Goal: Information Seeking & Learning: Learn about a topic

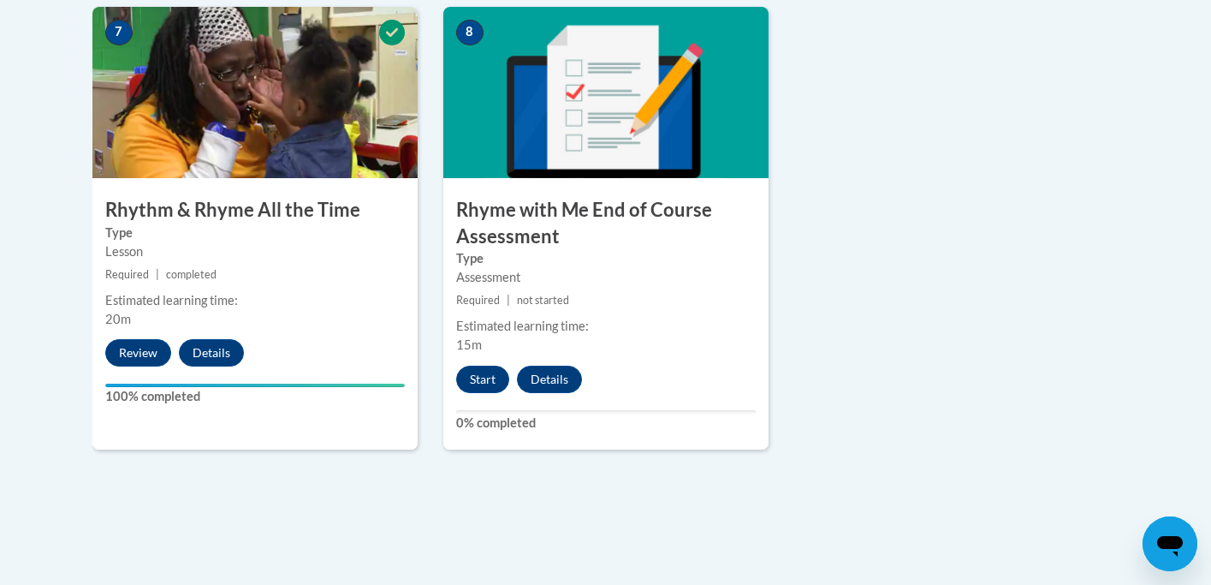
scroll to position [1430, 0]
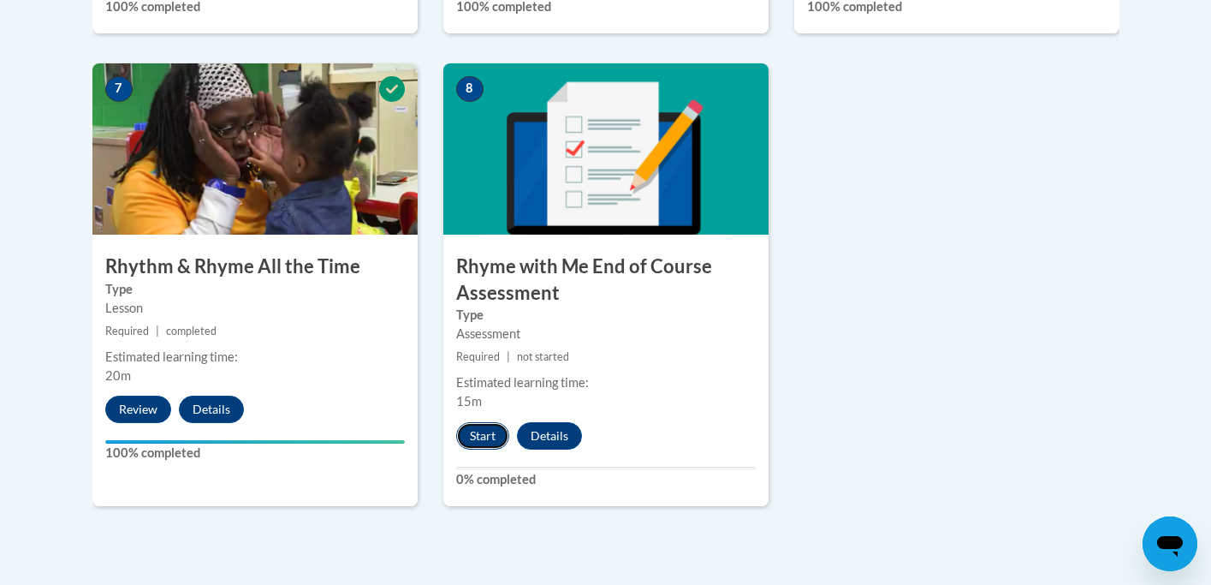
click at [493, 438] on button "Start" at bounding box center [482, 435] width 53 height 27
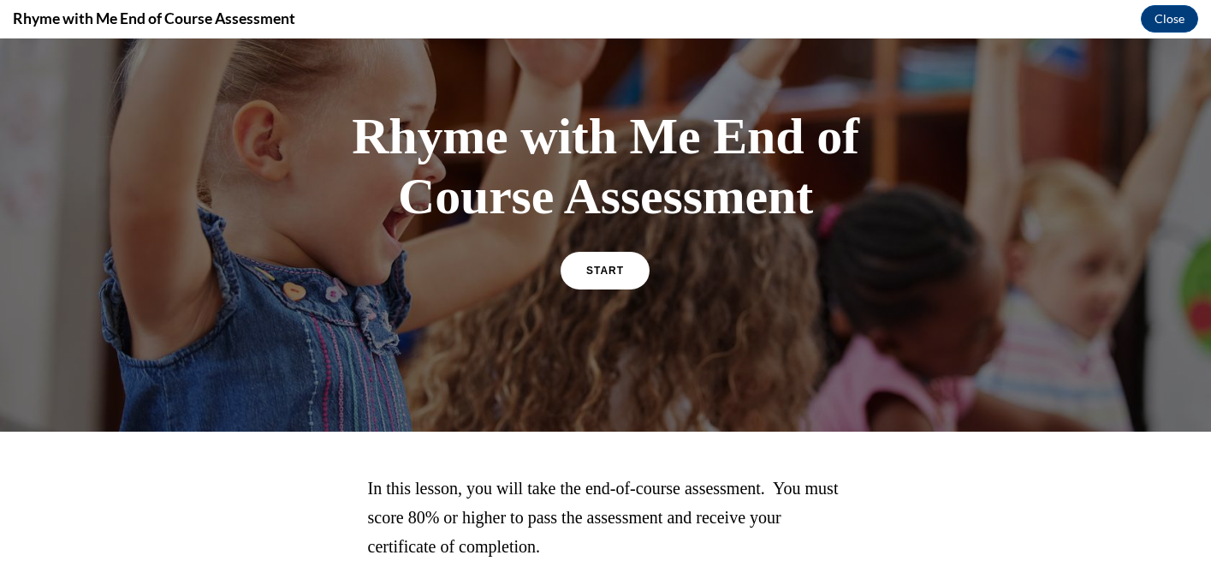
scroll to position [119, 0]
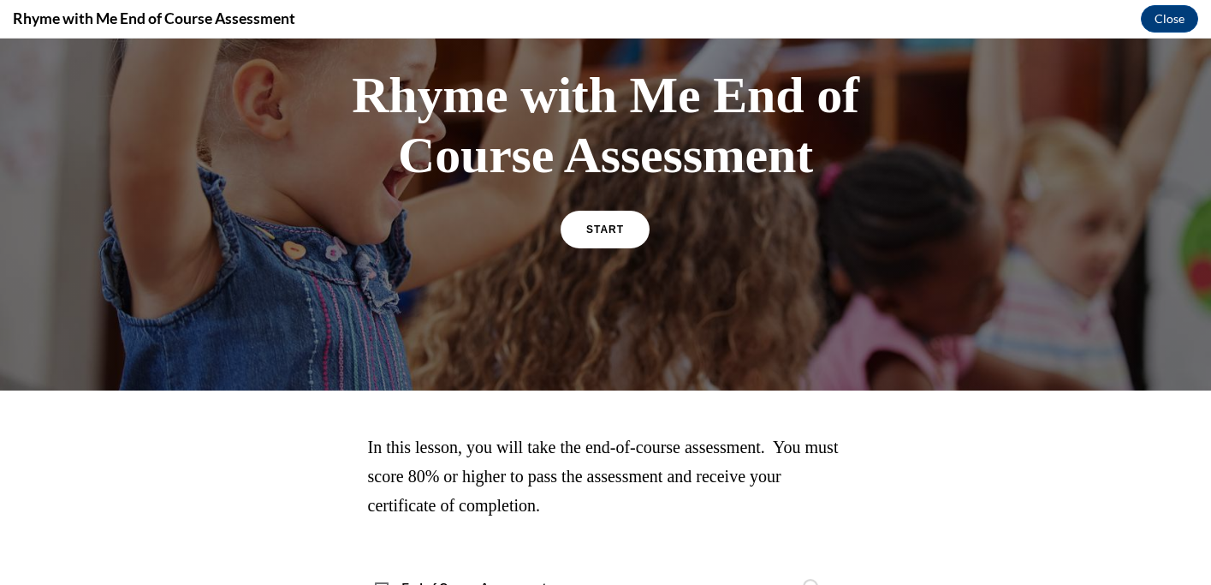
click at [611, 253] on div "START" at bounding box center [605, 237] width 89 height 52
click at [608, 237] on link "START" at bounding box center [605, 228] width 93 height 39
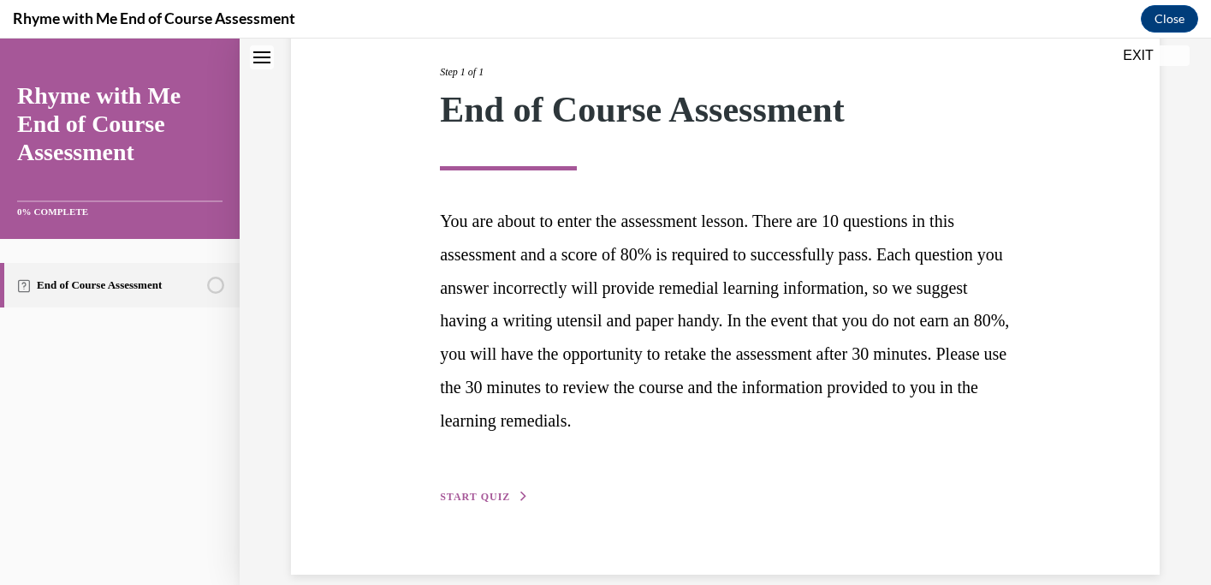
scroll to position [236, 0]
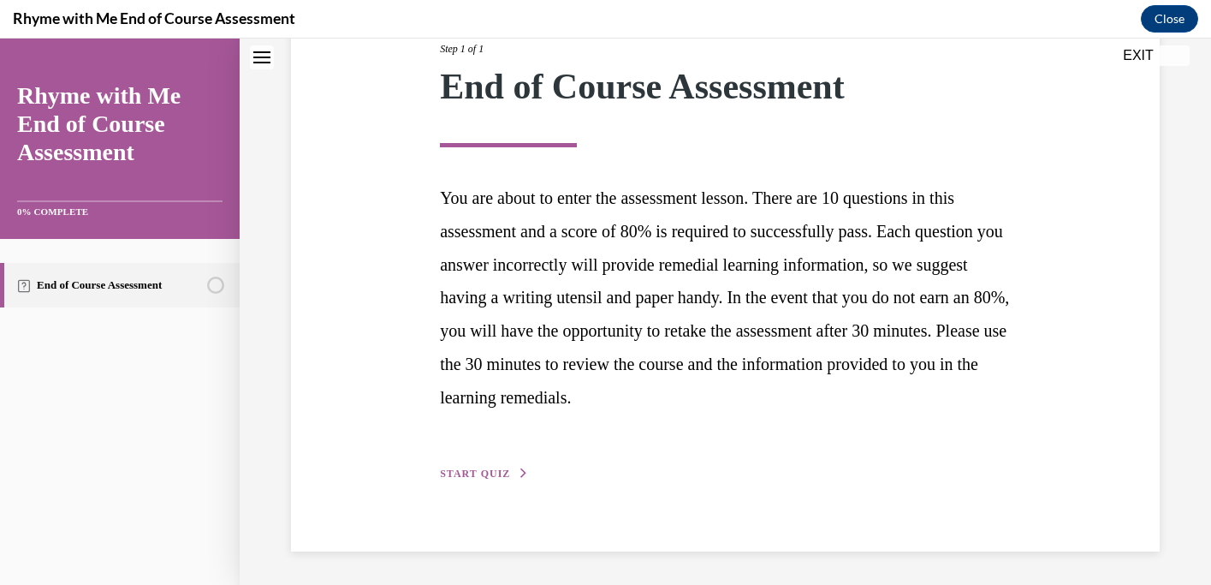
click at [508, 467] on button "START QUIZ" at bounding box center [484, 473] width 89 height 15
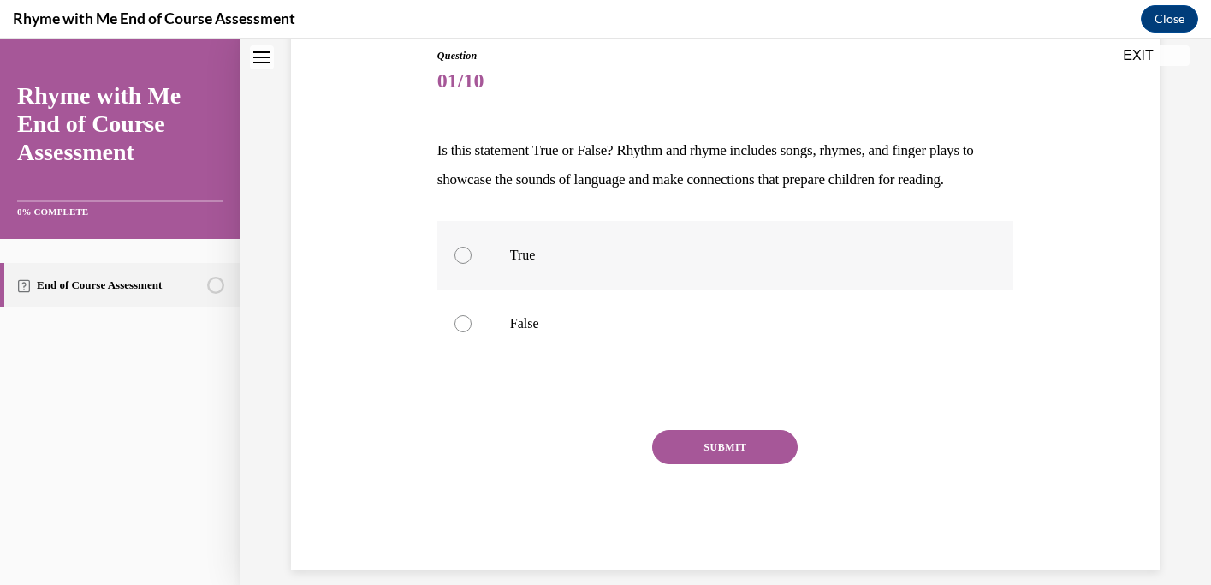
click at [585, 274] on label "True" at bounding box center [725, 255] width 576 height 68
click at [472, 264] on input "True" at bounding box center [463, 255] width 17 height 17
radio input "true"
click at [688, 436] on button "SUBMIT" at bounding box center [725, 447] width 146 height 34
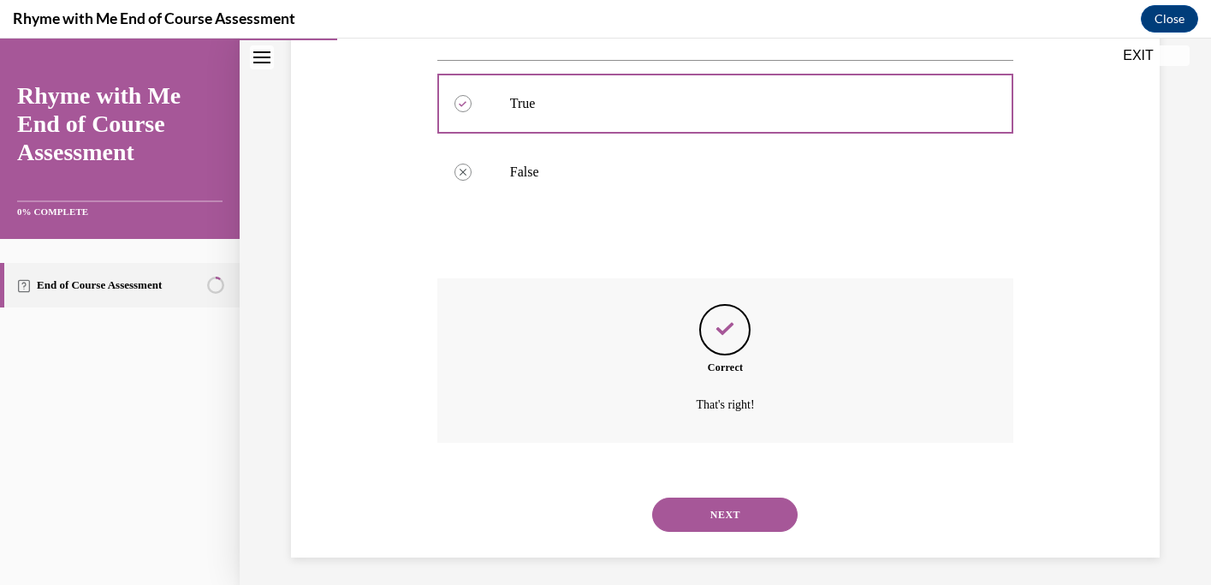
scroll to position [348, 0]
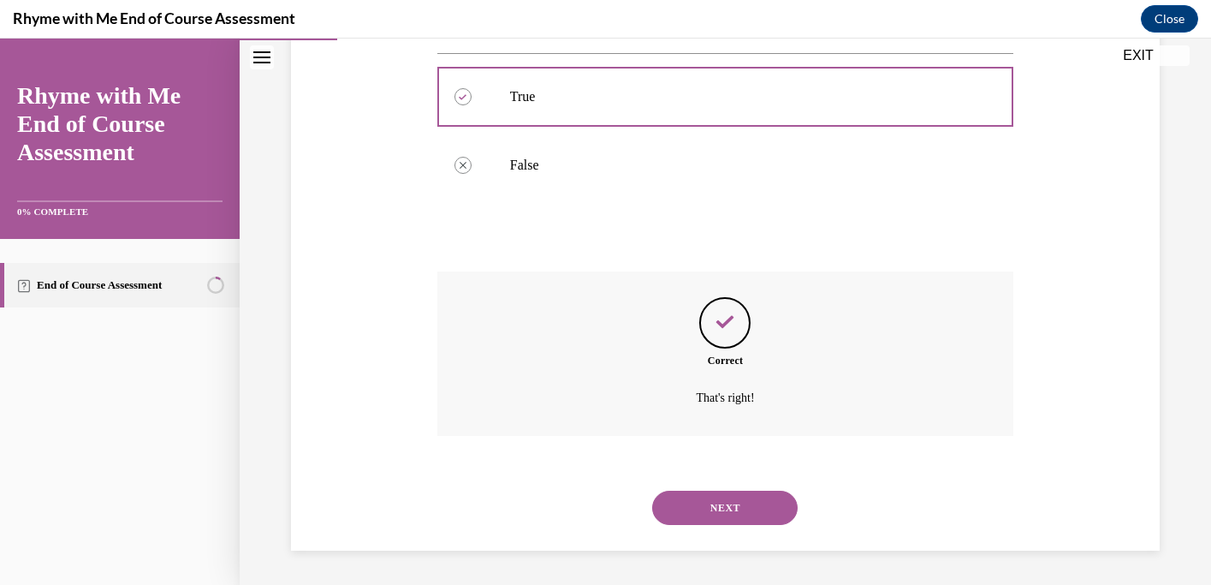
click at [734, 495] on button "NEXT" at bounding box center [725, 507] width 146 height 34
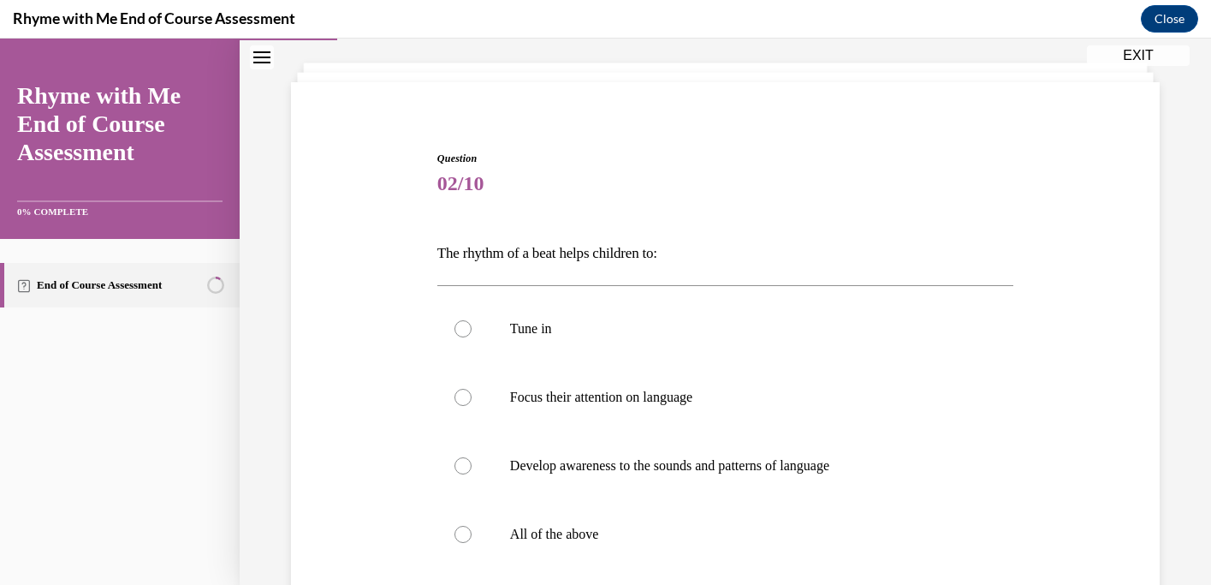
scroll to position [115, 0]
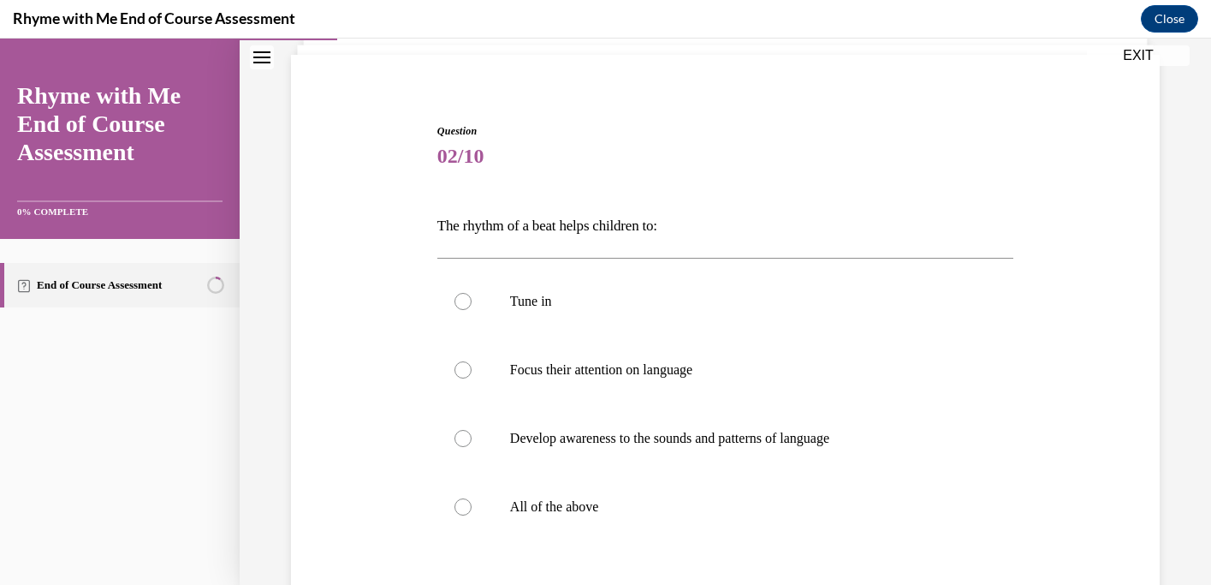
click at [734, 495] on label "All of the above" at bounding box center [725, 506] width 576 height 68
click at [472, 498] on input "All of the above" at bounding box center [463, 506] width 17 height 17
radio input "true"
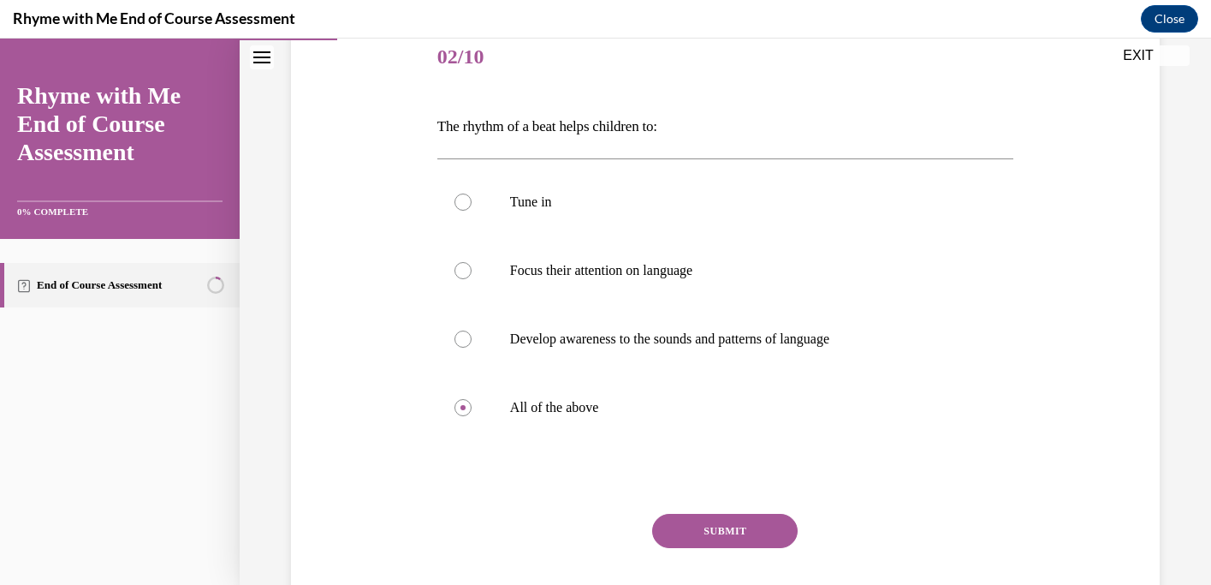
click at [732, 534] on button "SUBMIT" at bounding box center [725, 531] width 146 height 34
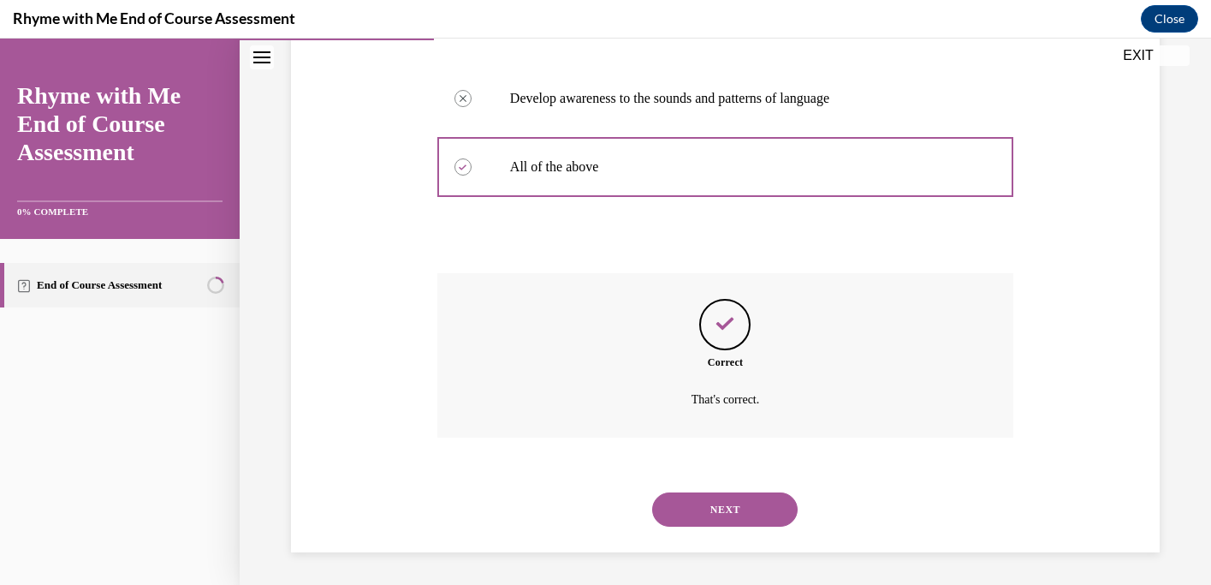
scroll to position [456, 0]
click at [729, 505] on button "NEXT" at bounding box center [725, 507] width 146 height 34
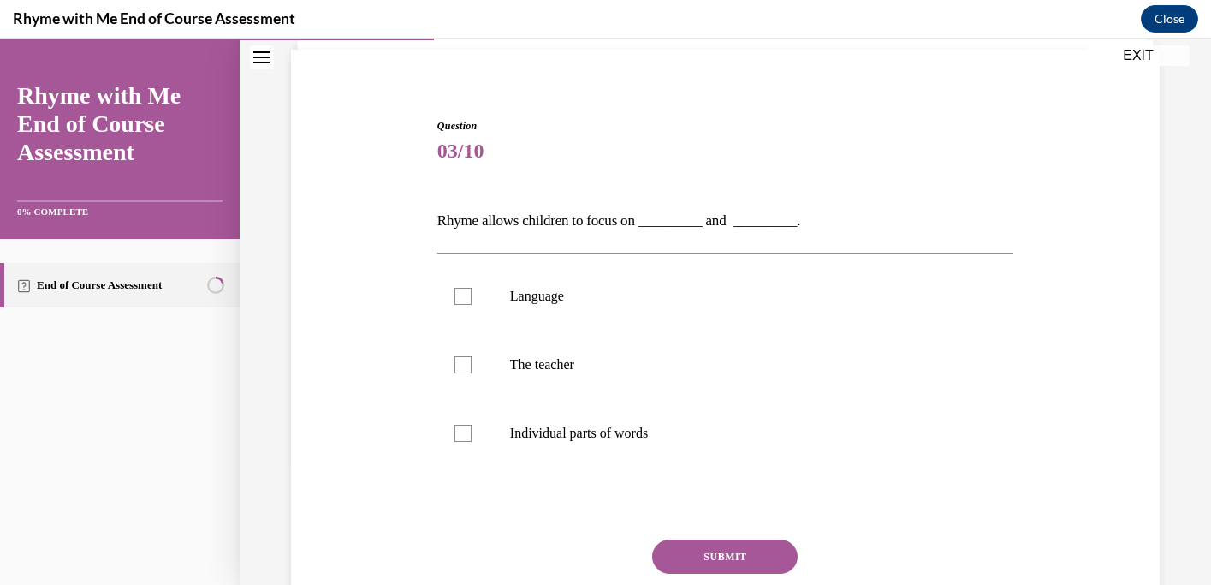
scroll to position [124, 0]
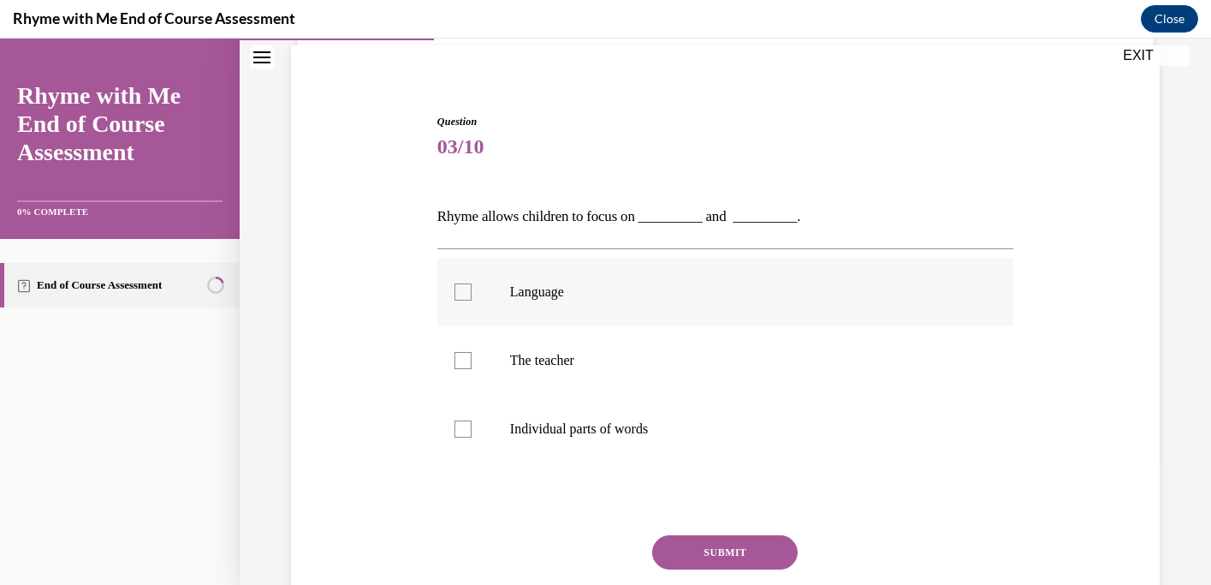
click at [687, 312] on label "Language" at bounding box center [725, 292] width 576 height 68
click at [472, 300] on input "Language" at bounding box center [463, 291] width 17 height 17
checkbox input "true"
click at [676, 426] on p "Individual parts of words" at bounding box center [740, 428] width 461 height 17
click at [472, 426] on input "Individual parts of words" at bounding box center [463, 428] width 17 height 17
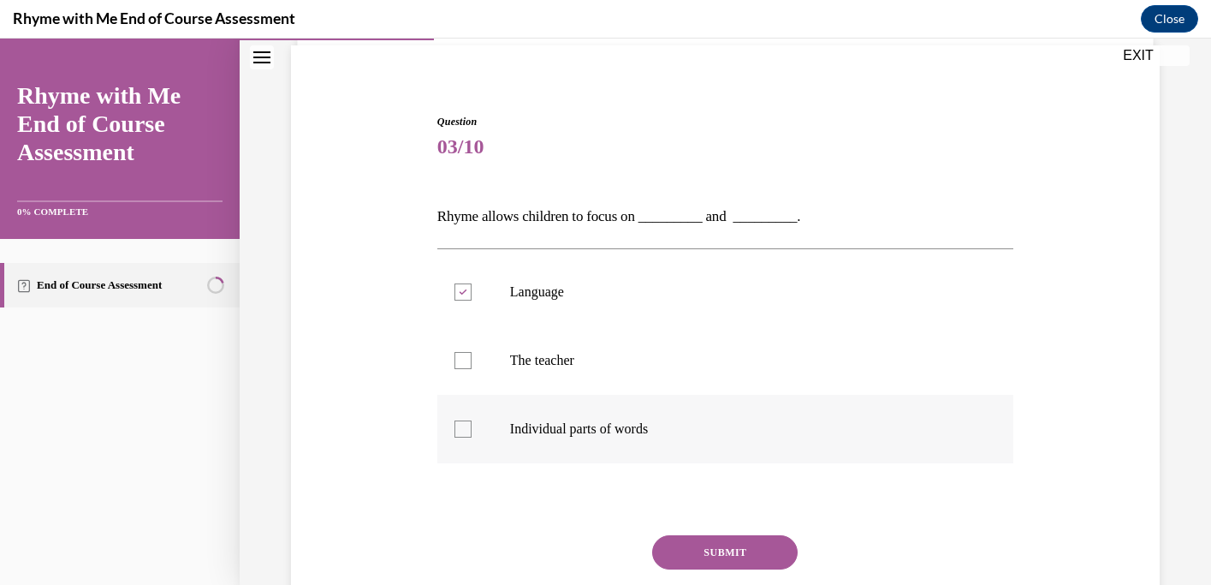
checkbox input "true"
click at [739, 541] on button "SUBMIT" at bounding box center [725, 552] width 146 height 34
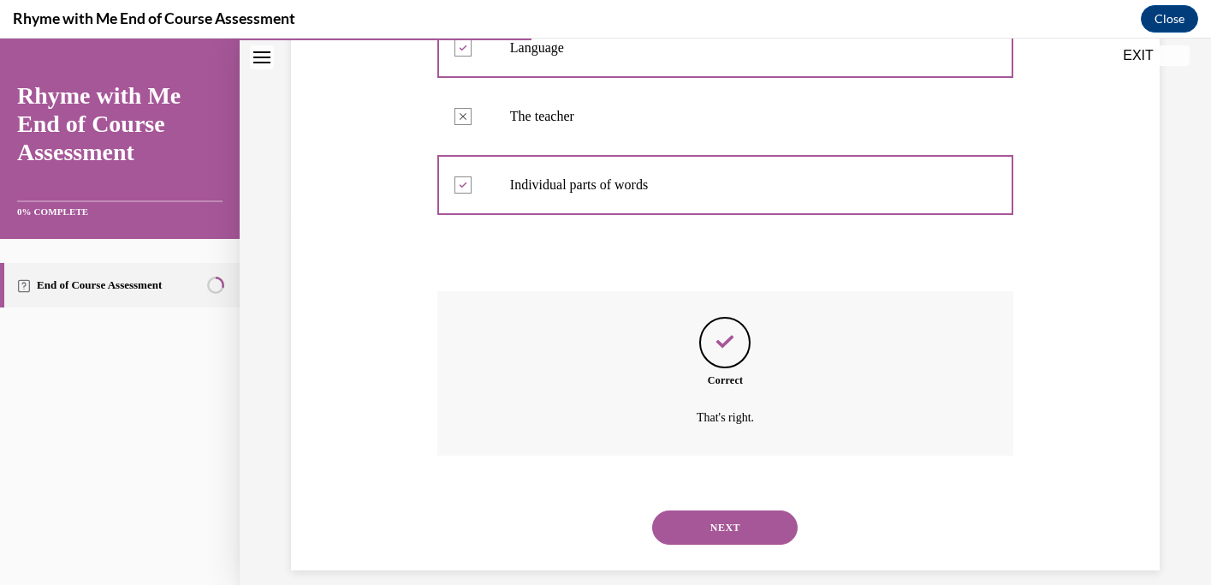
scroll to position [388, 0]
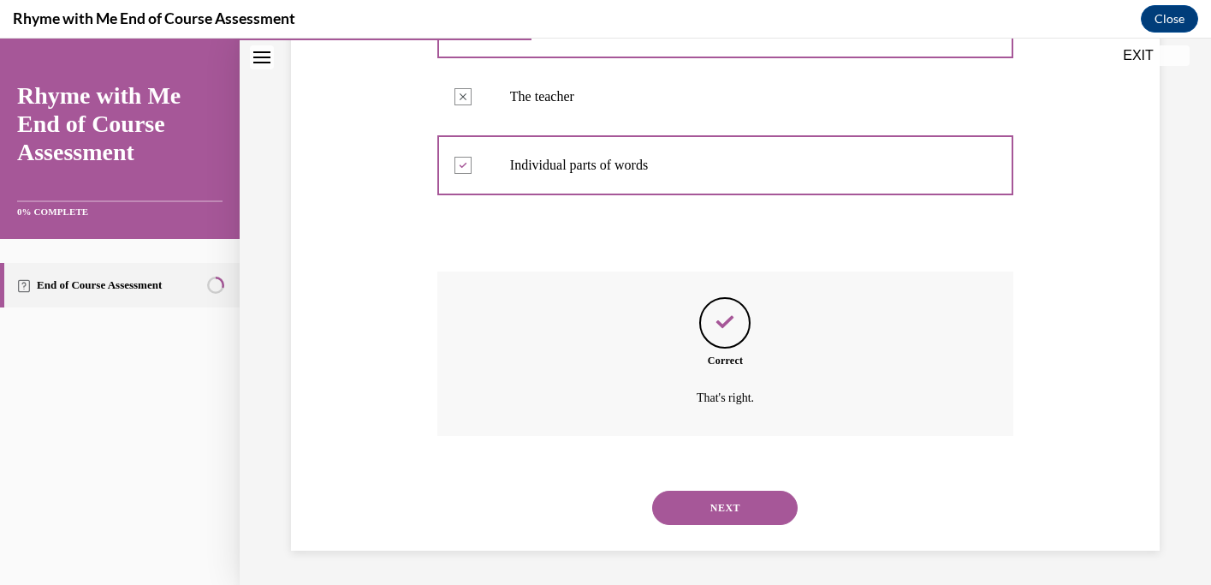
click at [741, 518] on button "NEXT" at bounding box center [725, 507] width 146 height 34
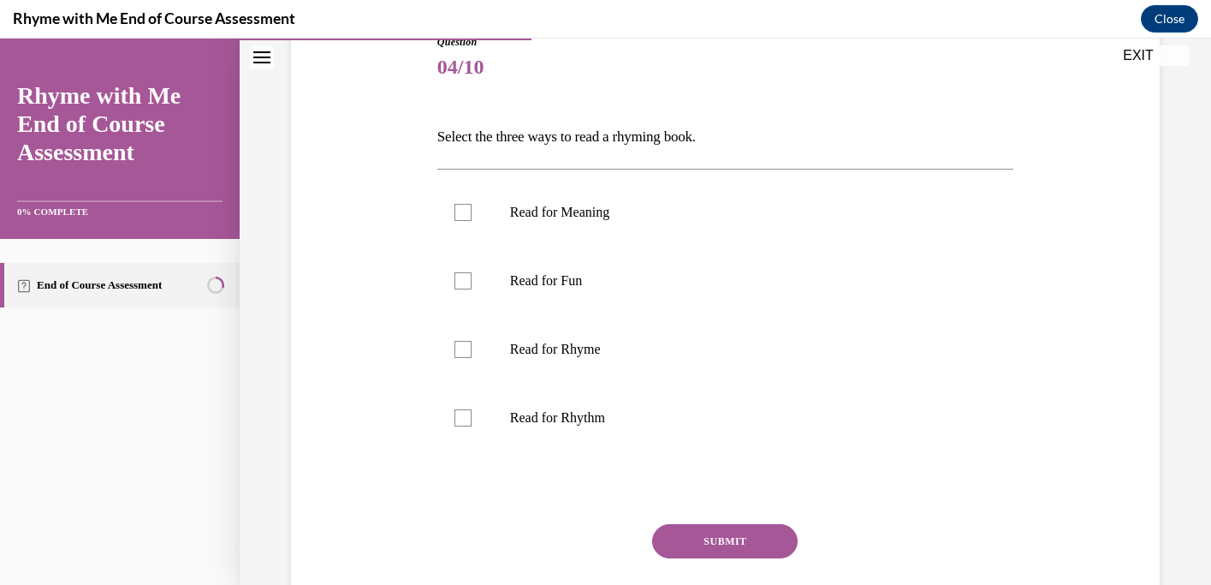
scroll to position [213, 0]
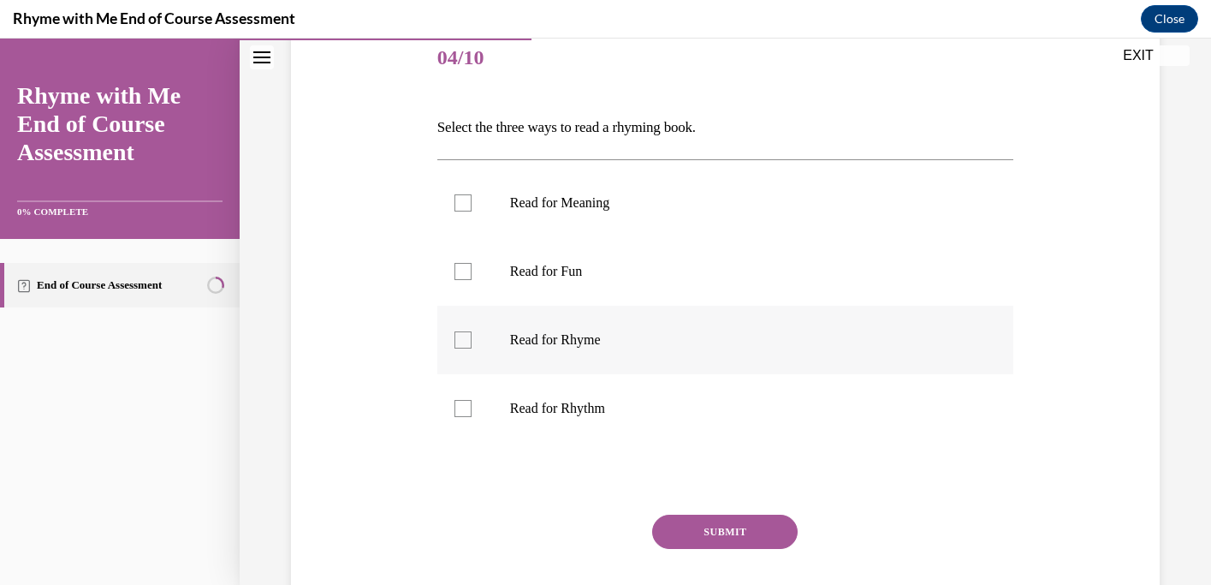
click at [692, 343] on p "Read for Rhyme" at bounding box center [740, 339] width 461 height 17
click at [472, 343] on input "Read for Rhyme" at bounding box center [463, 339] width 17 height 17
checkbox input "true"
click at [680, 399] on label "Read for Rhythm" at bounding box center [725, 408] width 576 height 68
click at [472, 400] on input "Read for Rhythm" at bounding box center [463, 408] width 17 height 17
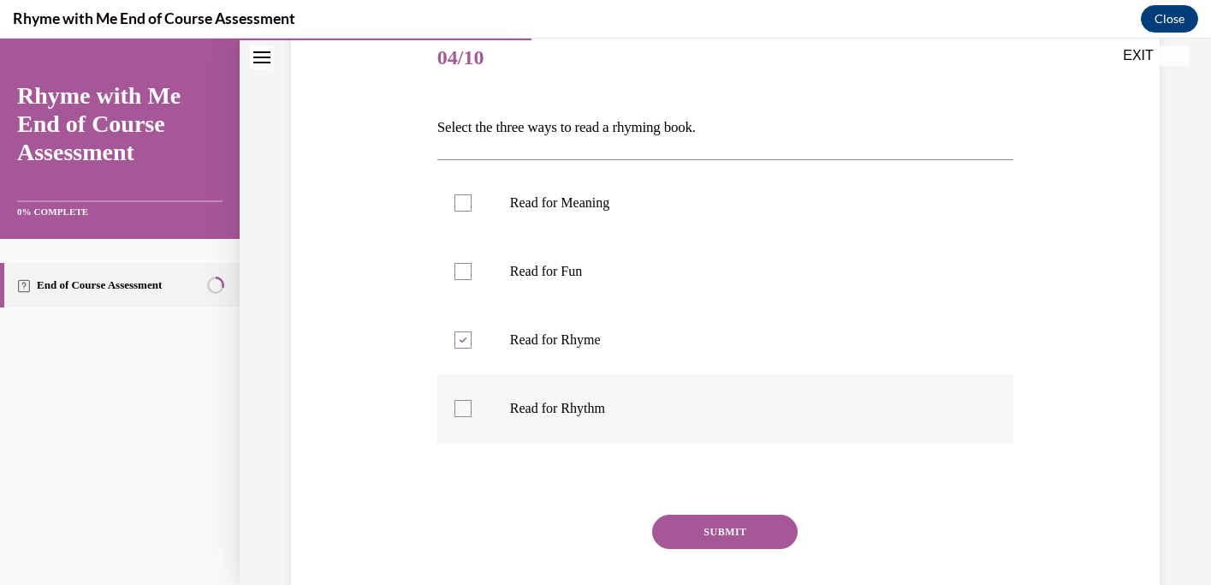
checkbox input "true"
click at [686, 222] on label "Read for Meaning" at bounding box center [725, 203] width 576 height 68
click at [472, 211] on input "Read for Meaning" at bounding box center [463, 202] width 17 height 17
checkbox input "true"
click at [666, 411] on p "Read for Rhythm" at bounding box center [740, 408] width 461 height 17
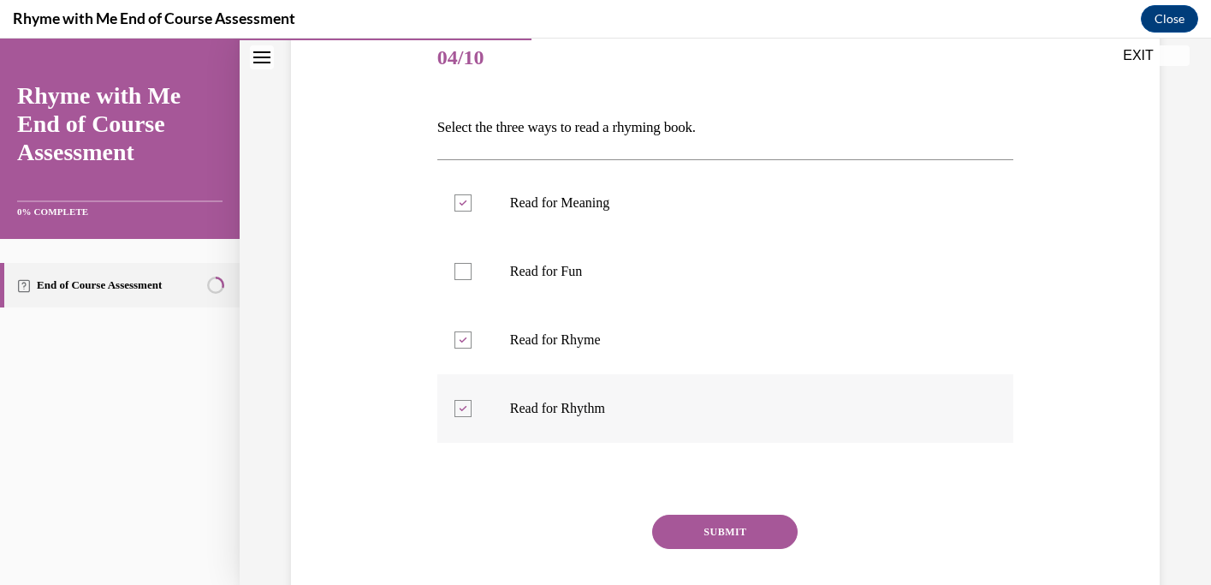
click at [472, 411] on input "Read for Rhythm" at bounding box center [463, 408] width 17 height 17
checkbox input "false"
click at [659, 282] on label "Read for Fun" at bounding box center [725, 271] width 576 height 68
click at [472, 280] on input "Read for Fun" at bounding box center [463, 271] width 17 height 17
checkbox input "true"
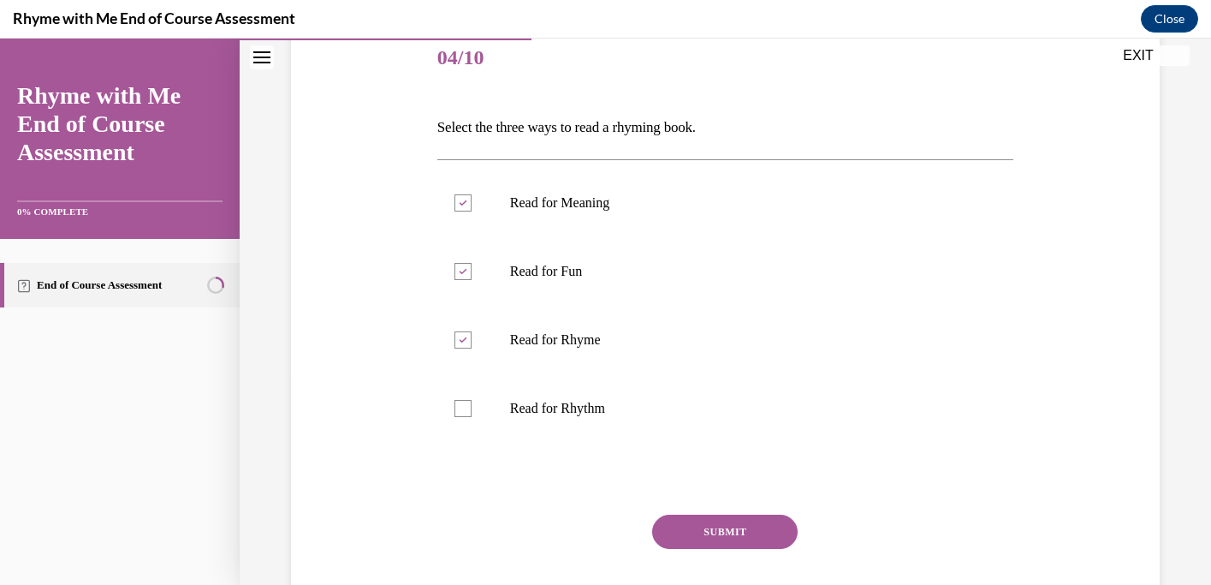
click at [721, 527] on button "SUBMIT" at bounding box center [725, 531] width 146 height 34
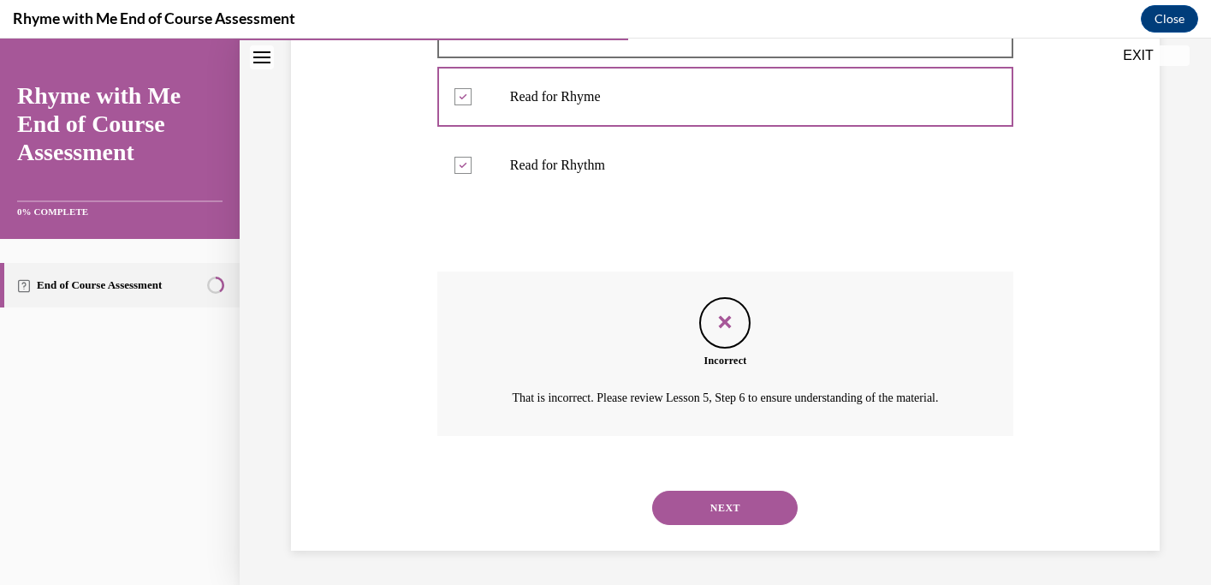
scroll to position [462, 0]
click at [734, 515] on button "NEXT" at bounding box center [725, 507] width 146 height 34
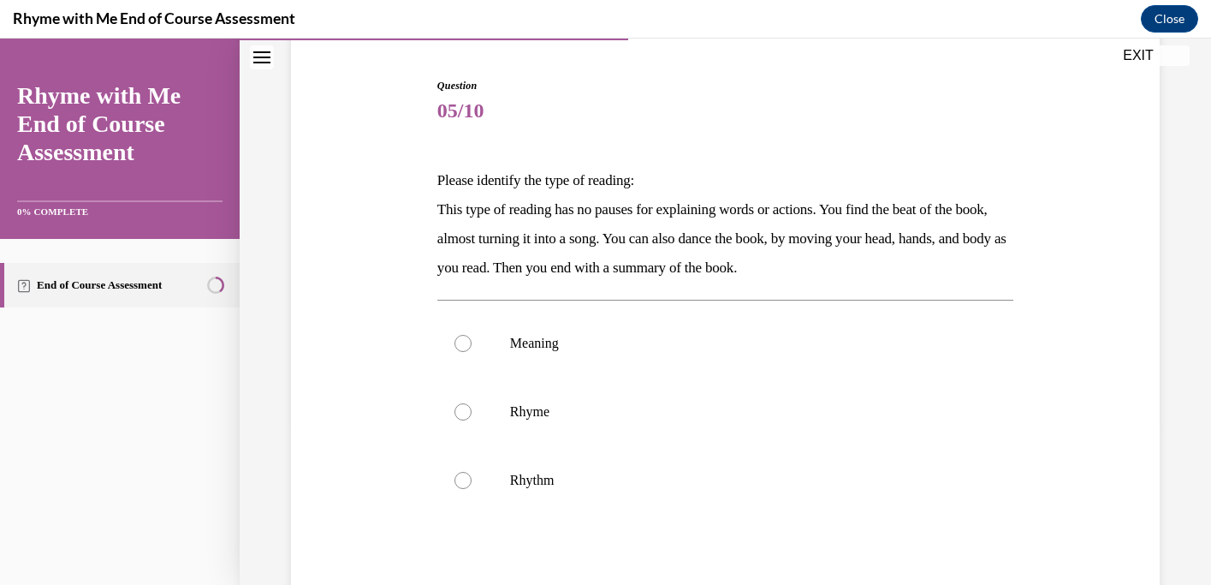
scroll to position [165, 0]
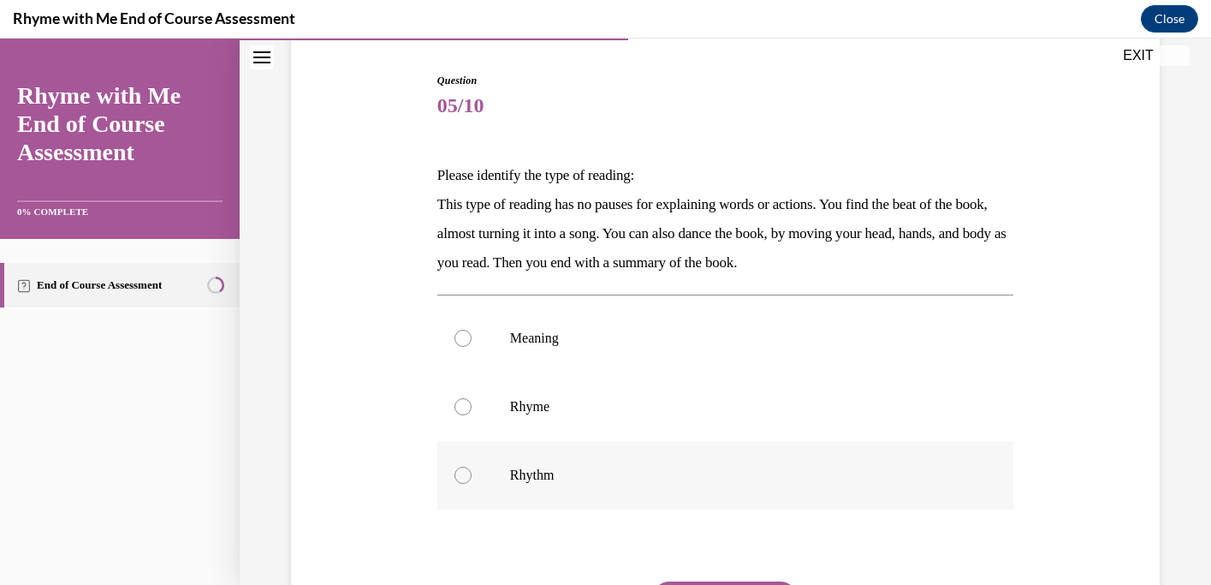
click at [720, 465] on label "Rhythm" at bounding box center [725, 475] width 576 height 68
click at [472, 466] on input "Rhythm" at bounding box center [463, 474] width 17 height 17
radio input "true"
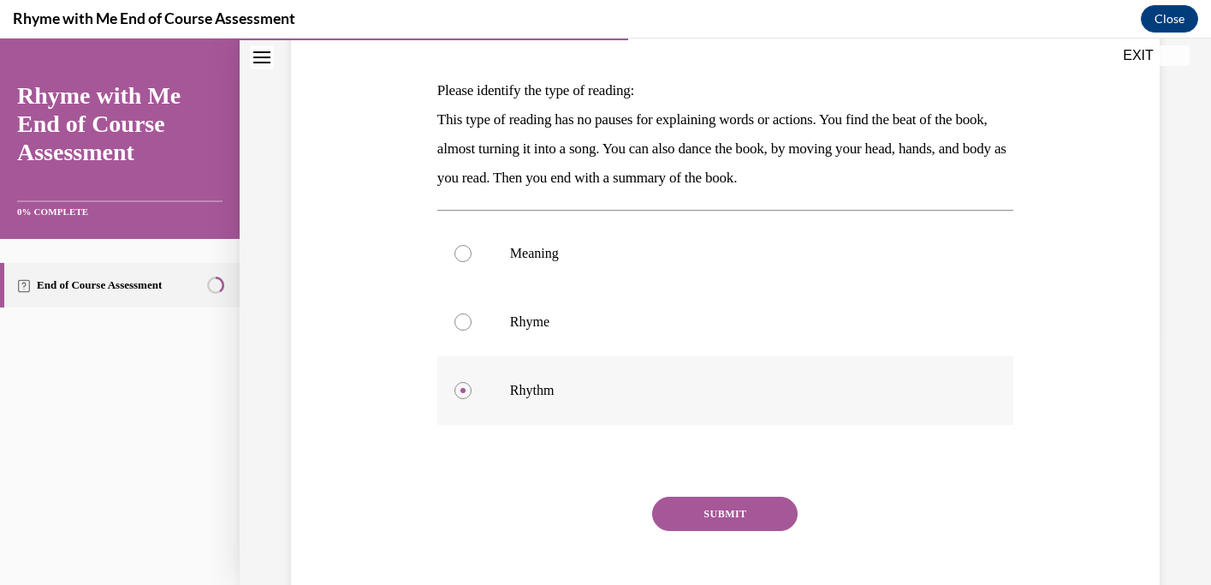
scroll to position [251, 0]
click at [720, 509] on button "SUBMIT" at bounding box center [725, 513] width 146 height 34
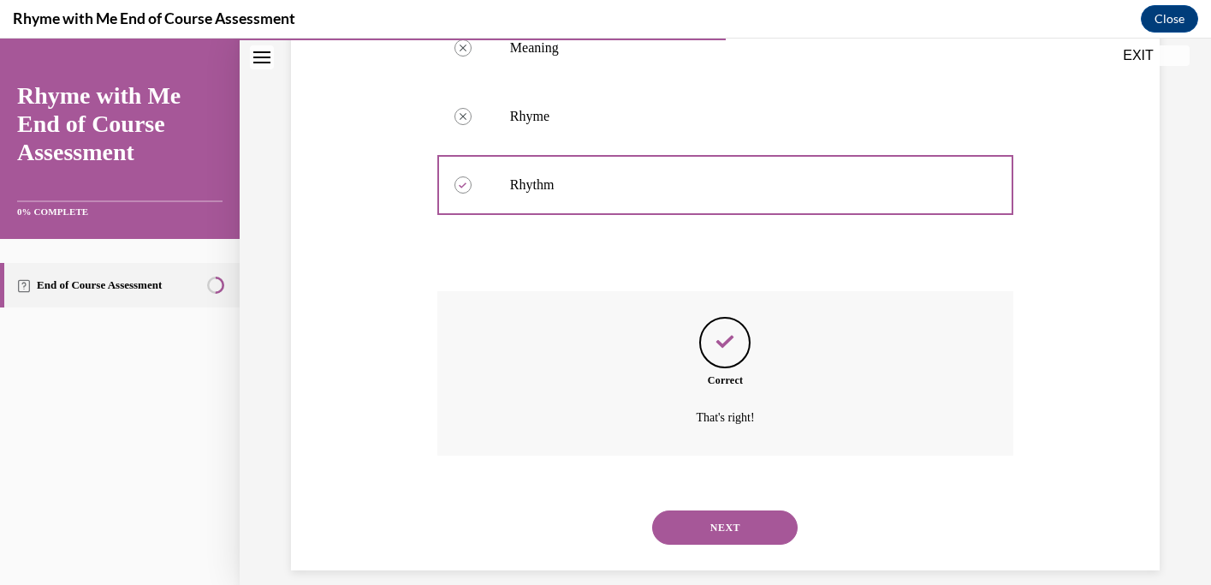
scroll to position [475, 0]
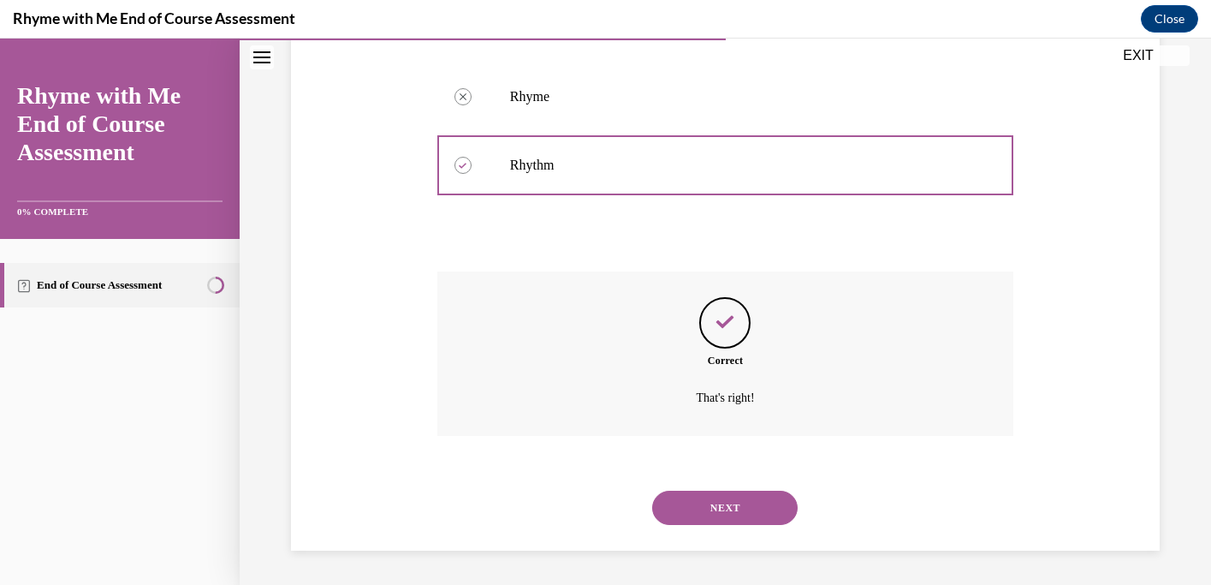
click at [725, 503] on button "NEXT" at bounding box center [725, 507] width 146 height 34
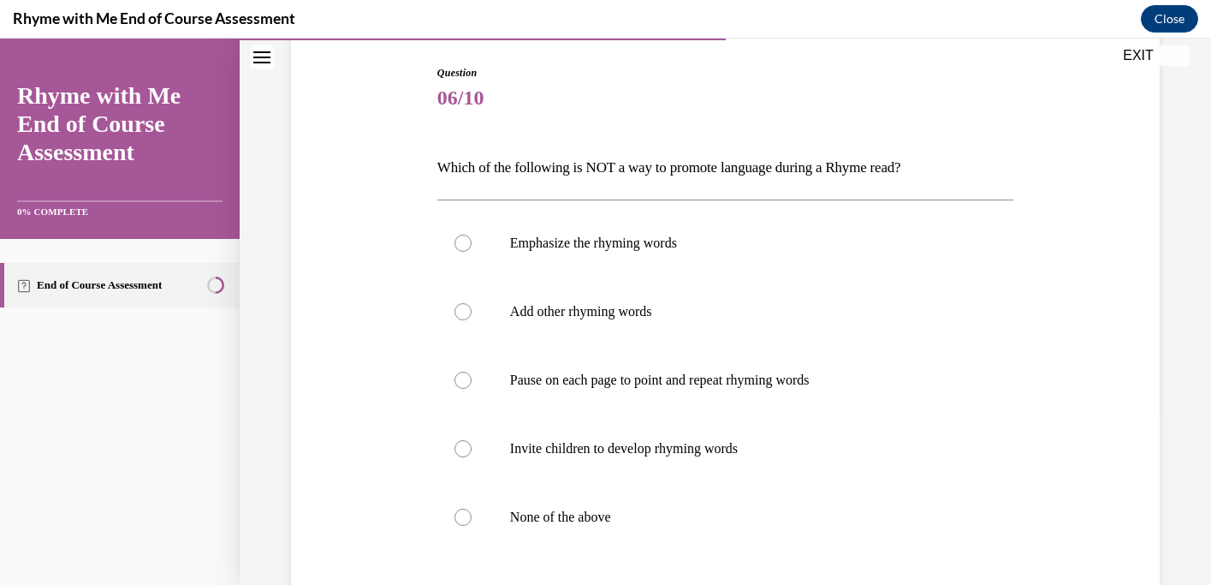
scroll to position [177, 0]
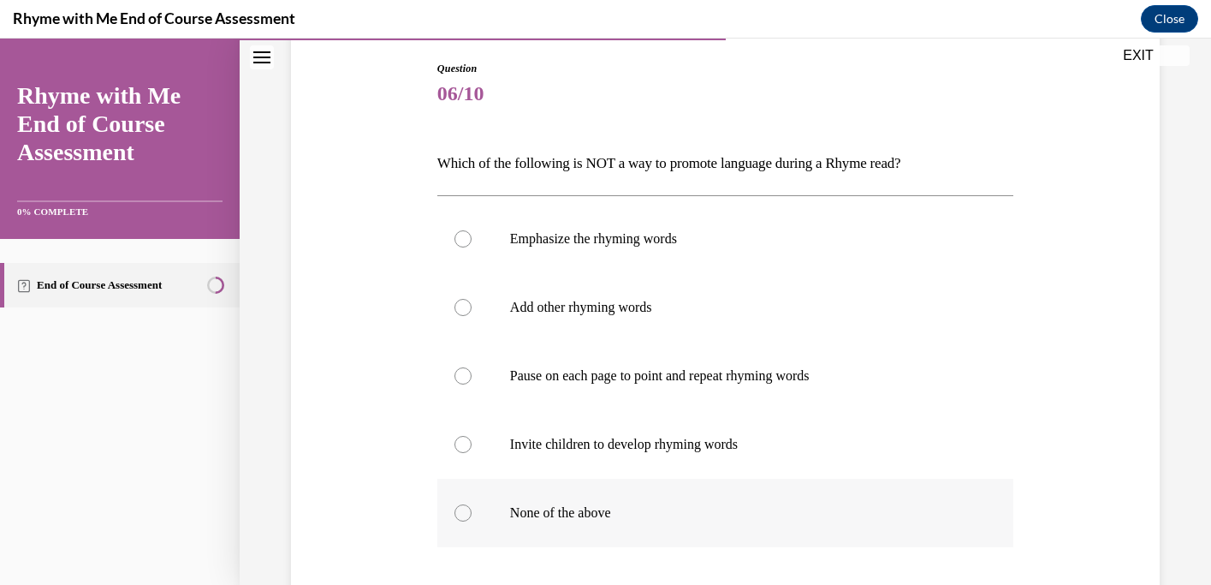
click at [722, 514] on p "None of the above" at bounding box center [740, 512] width 461 height 17
click at [472, 514] on input "None of the above" at bounding box center [463, 512] width 17 height 17
radio input "true"
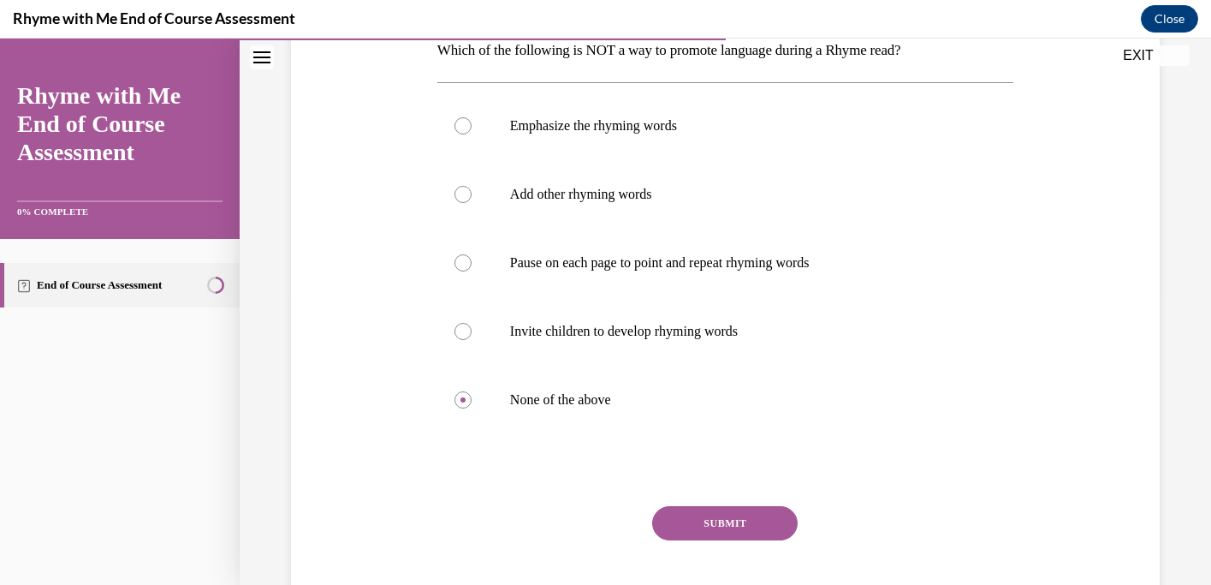
click at [723, 525] on button "SUBMIT" at bounding box center [725, 523] width 146 height 34
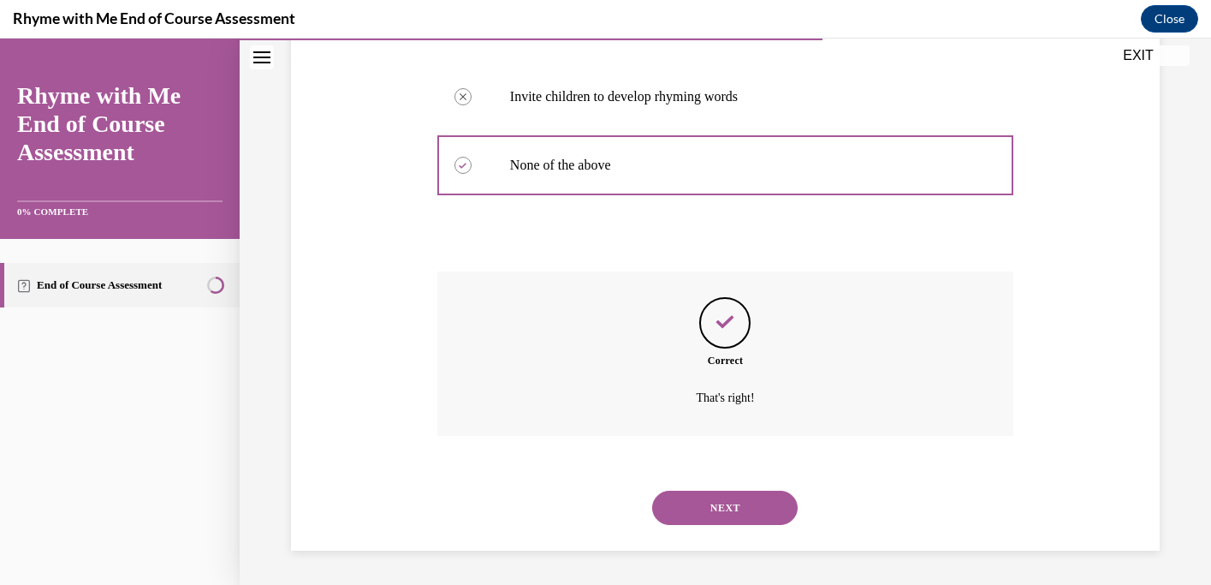
click at [731, 498] on button "NEXT" at bounding box center [725, 507] width 146 height 34
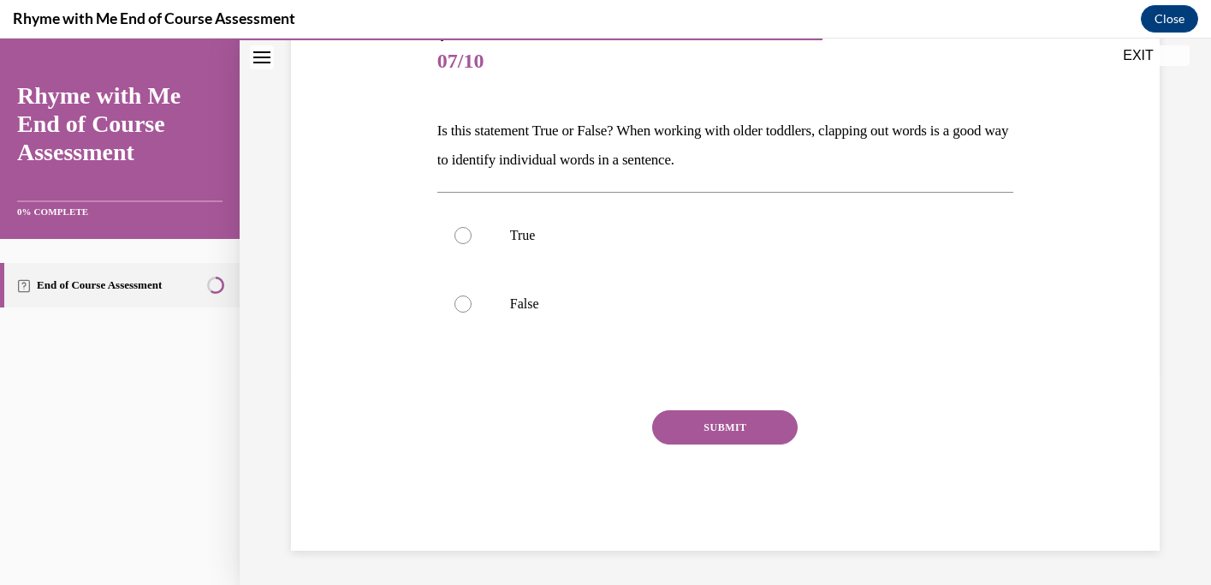
scroll to position [190, 0]
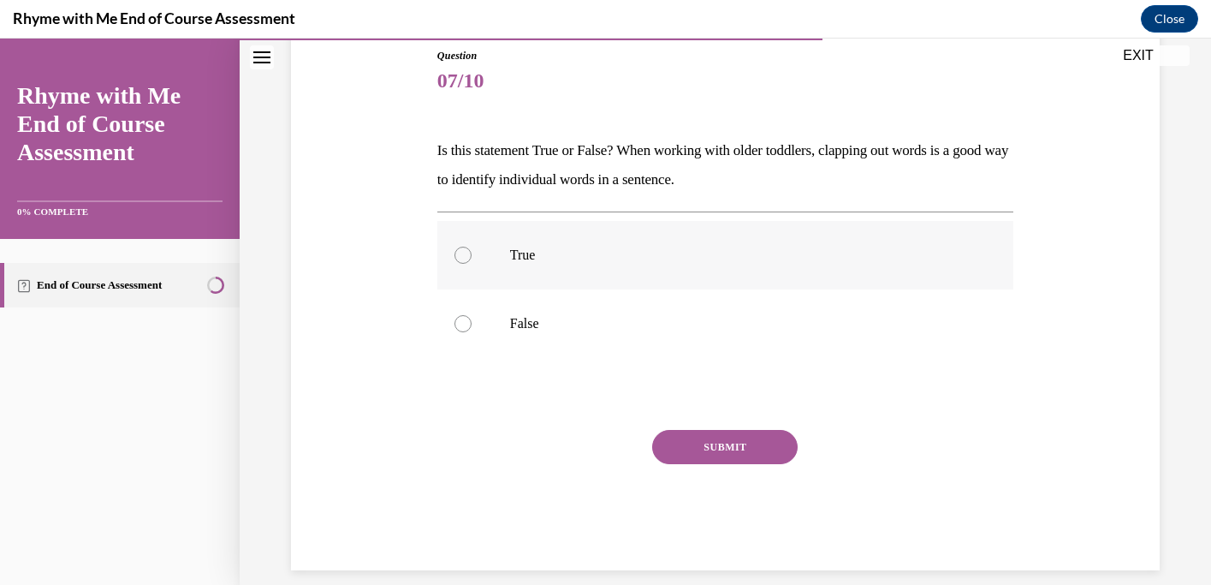
click at [679, 247] on p "True" at bounding box center [740, 255] width 461 height 17
click at [472, 247] on input "True" at bounding box center [463, 255] width 17 height 17
radio input "true"
click at [744, 433] on button "SUBMIT" at bounding box center [725, 447] width 146 height 34
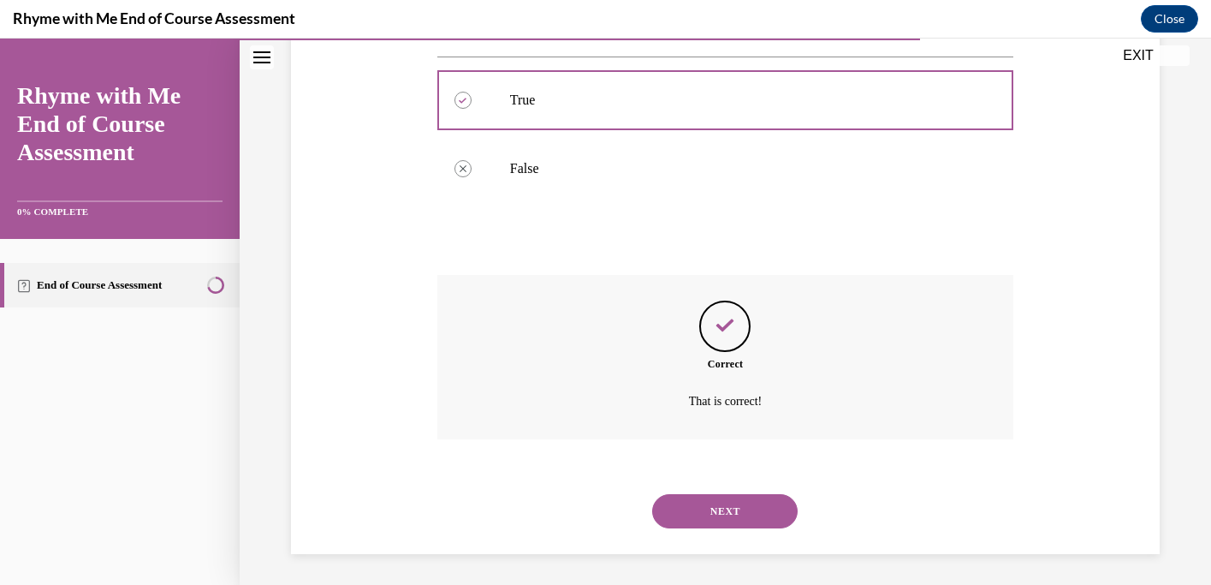
scroll to position [348, 0]
click at [730, 496] on button "NEXT" at bounding box center [725, 507] width 146 height 34
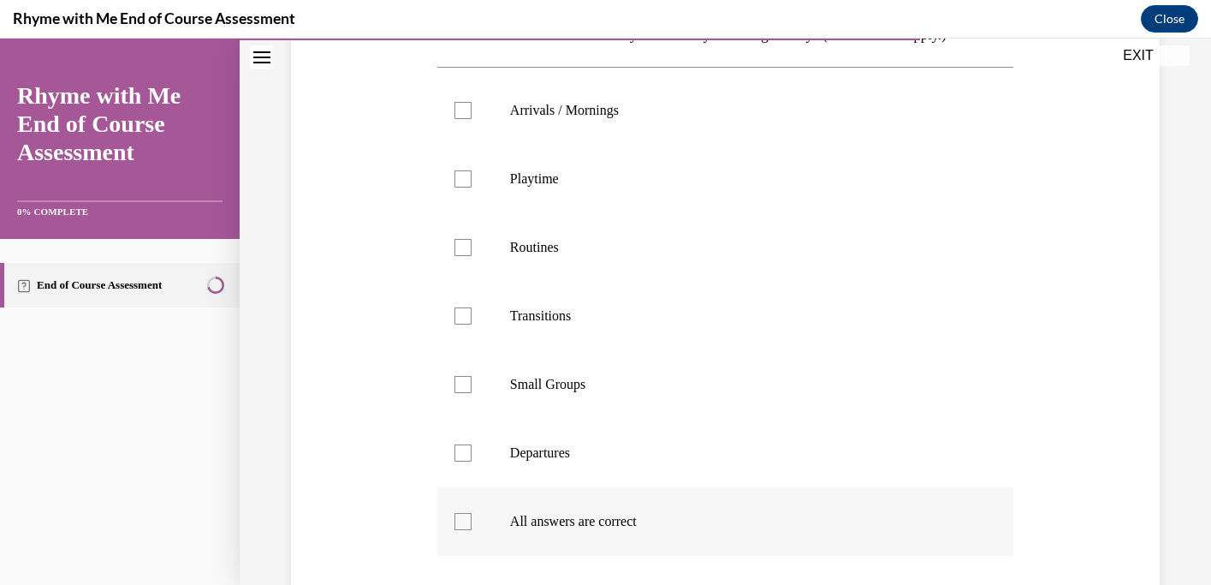
click at [724, 528] on p "All answers are correct" at bounding box center [740, 521] width 461 height 17
click at [472, 528] on input "All answers are correct" at bounding box center [463, 521] width 17 height 17
checkbox input "true"
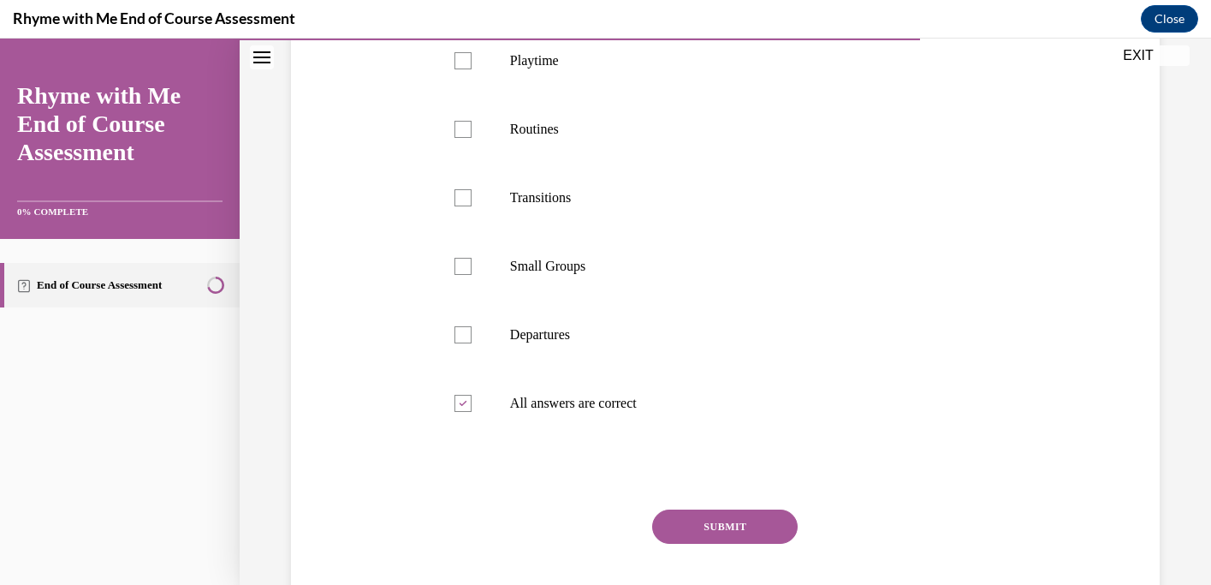
click at [724, 530] on button "SUBMIT" at bounding box center [725, 526] width 146 height 34
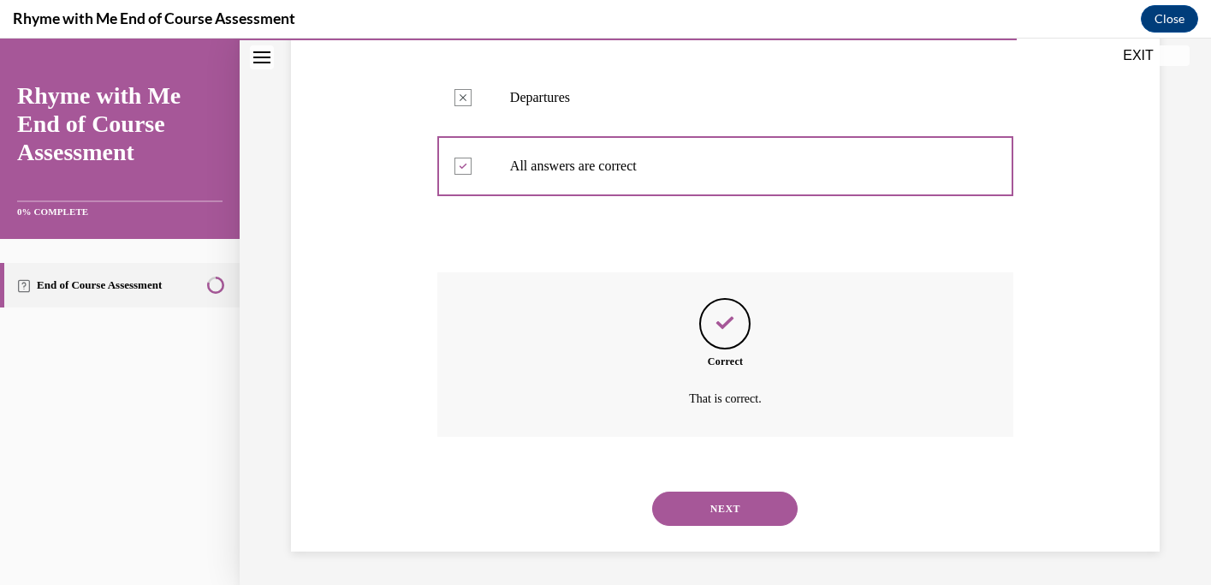
scroll to position [662, 0]
click at [724, 525] on div "NEXT" at bounding box center [725, 507] width 576 height 68
click at [724, 510] on button "NEXT" at bounding box center [725, 507] width 146 height 34
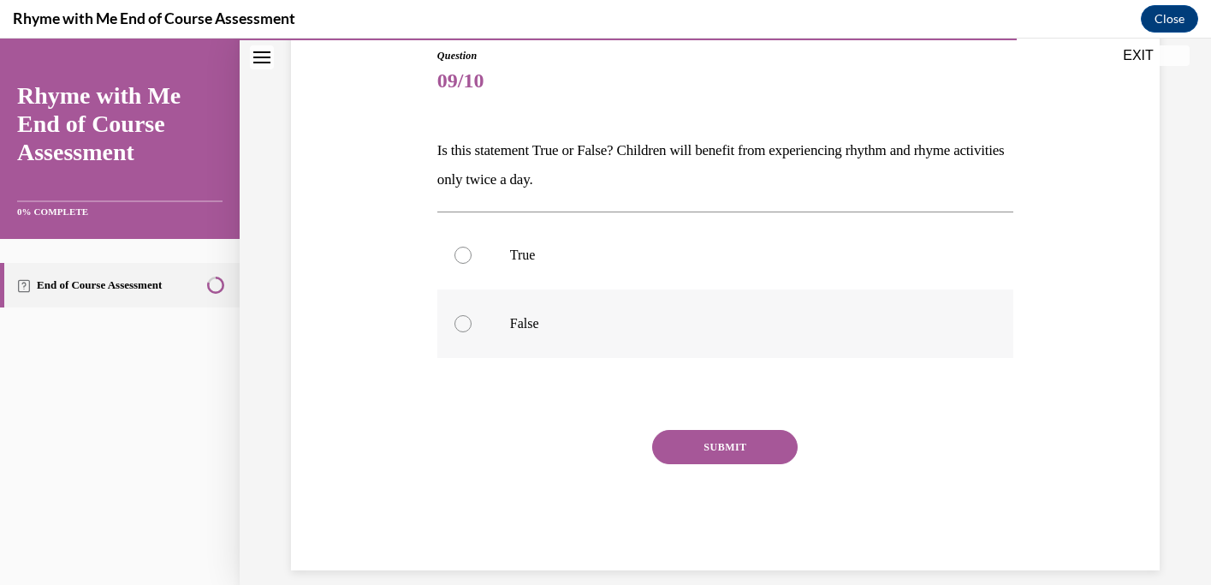
click at [683, 326] on p "False" at bounding box center [740, 323] width 461 height 17
click at [472, 326] on input "False" at bounding box center [463, 323] width 17 height 17
radio input "true"
click at [738, 455] on button "SUBMIT" at bounding box center [725, 447] width 146 height 34
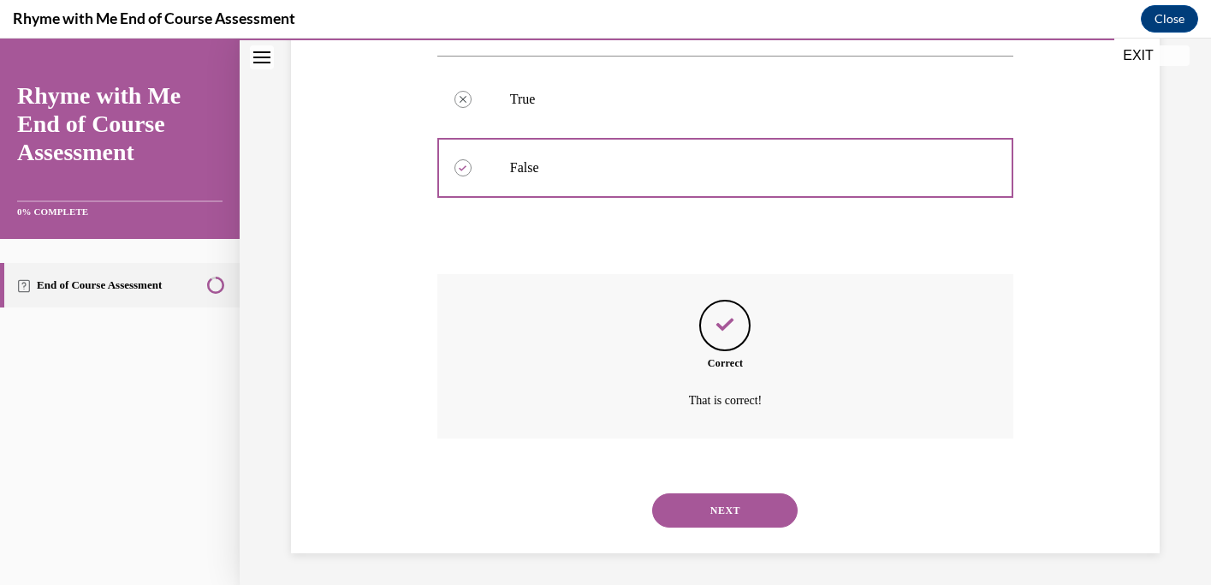
scroll to position [348, 0]
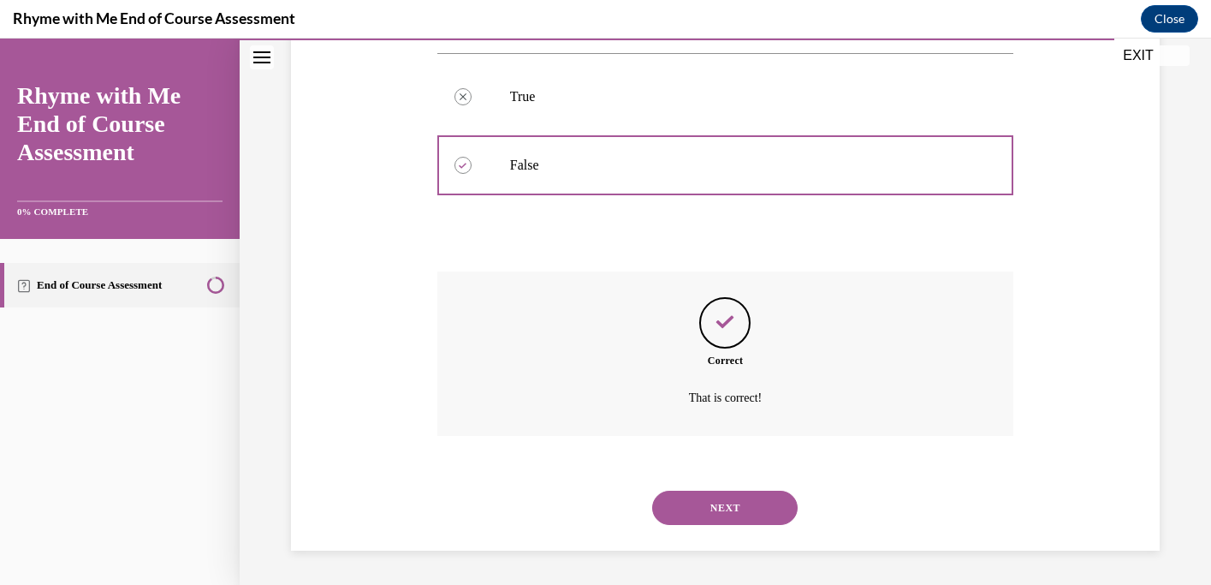
click at [728, 506] on button "NEXT" at bounding box center [725, 507] width 146 height 34
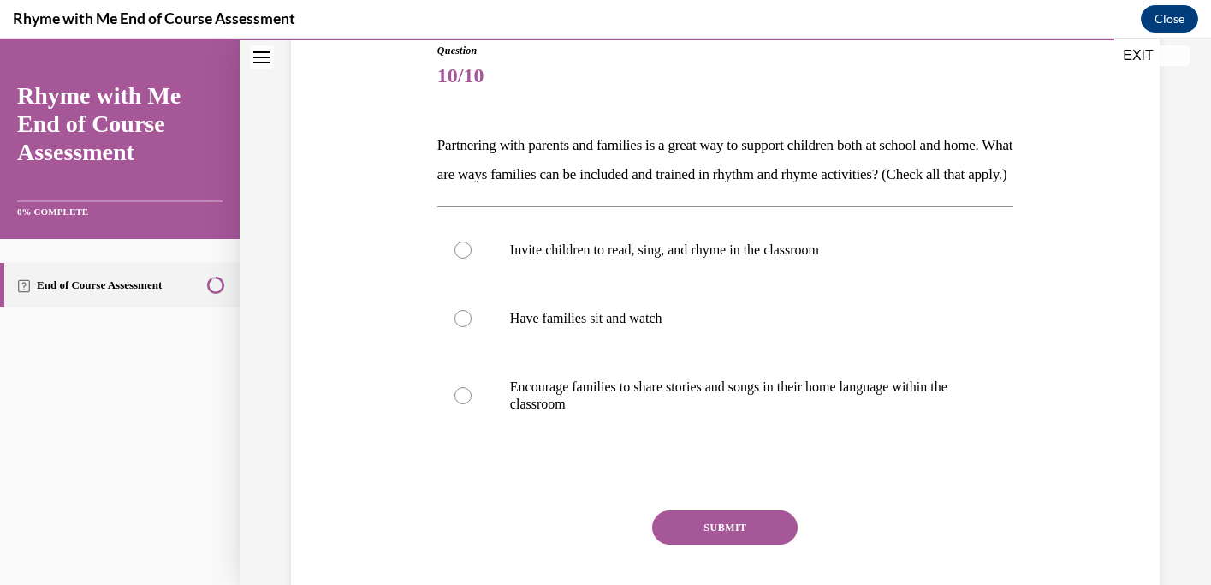
scroll to position [196, 0]
click at [791, 412] on p "Encourage families to share stories and songs in their home language within the…" at bounding box center [740, 394] width 461 height 34
click at [472, 403] on input "Encourage families to share stories and songs in their home language within the…" at bounding box center [463, 394] width 17 height 17
radio input "true"
click at [746, 544] on button "SUBMIT" at bounding box center [725, 526] width 146 height 34
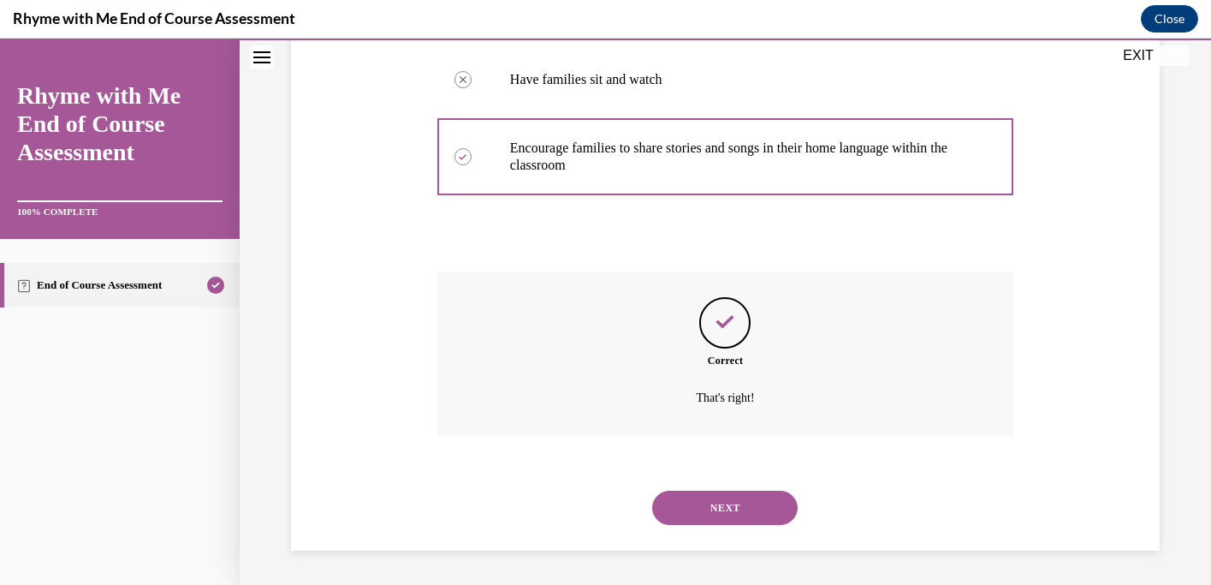
scroll to position [463, 0]
click at [746, 507] on button "NEXT" at bounding box center [725, 507] width 146 height 34
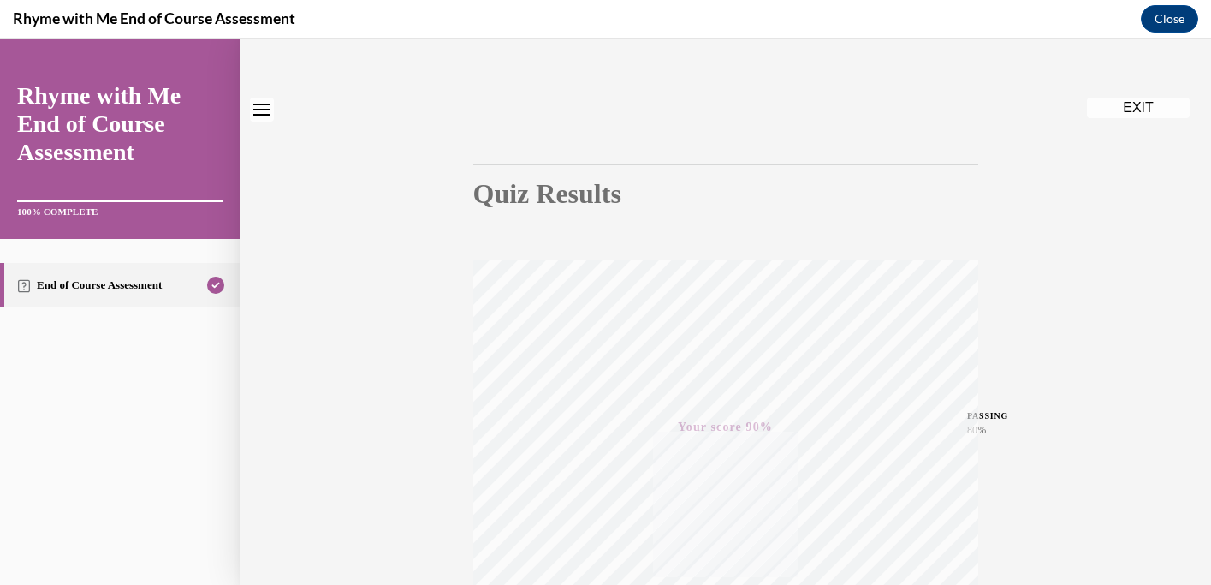
scroll to position [0, 0]
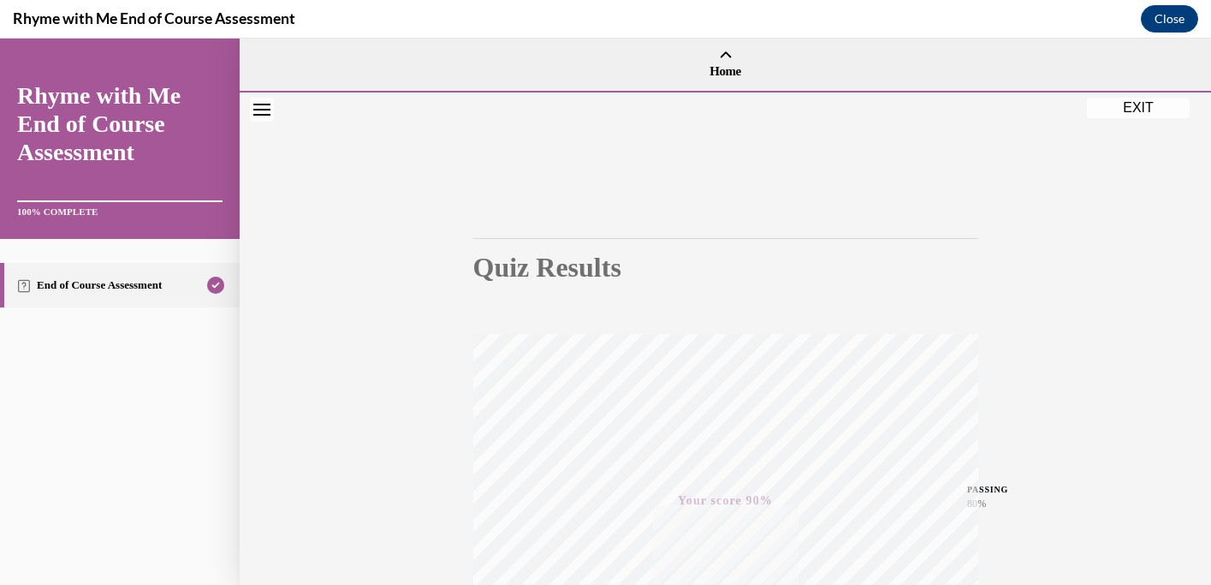
click at [1138, 109] on button "EXIT" at bounding box center [1138, 108] width 103 height 21
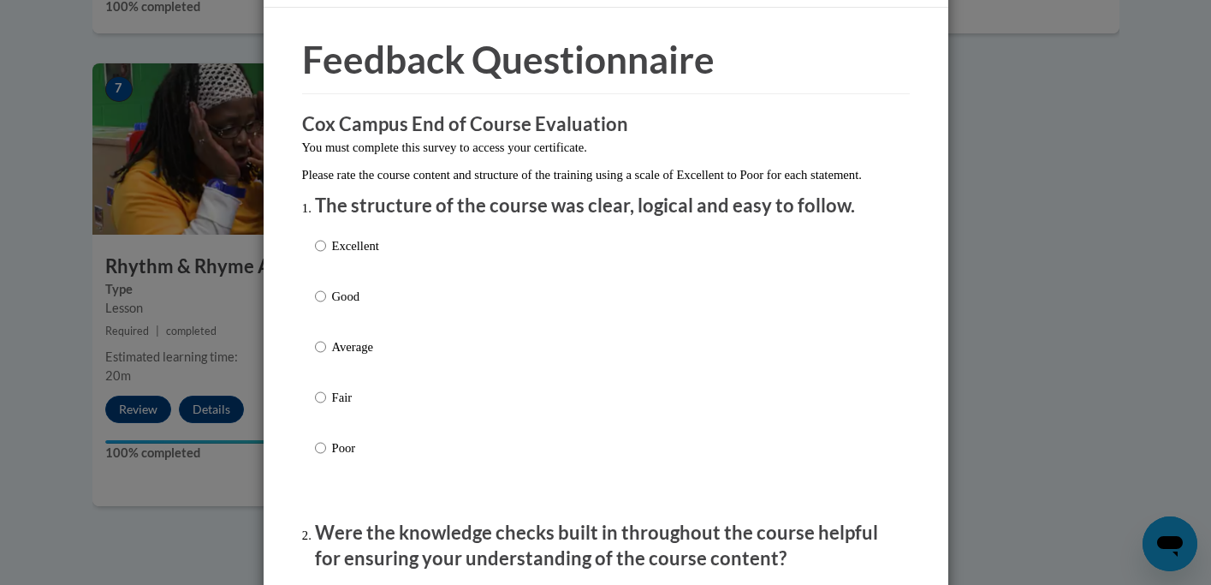
scroll to position [48, 0]
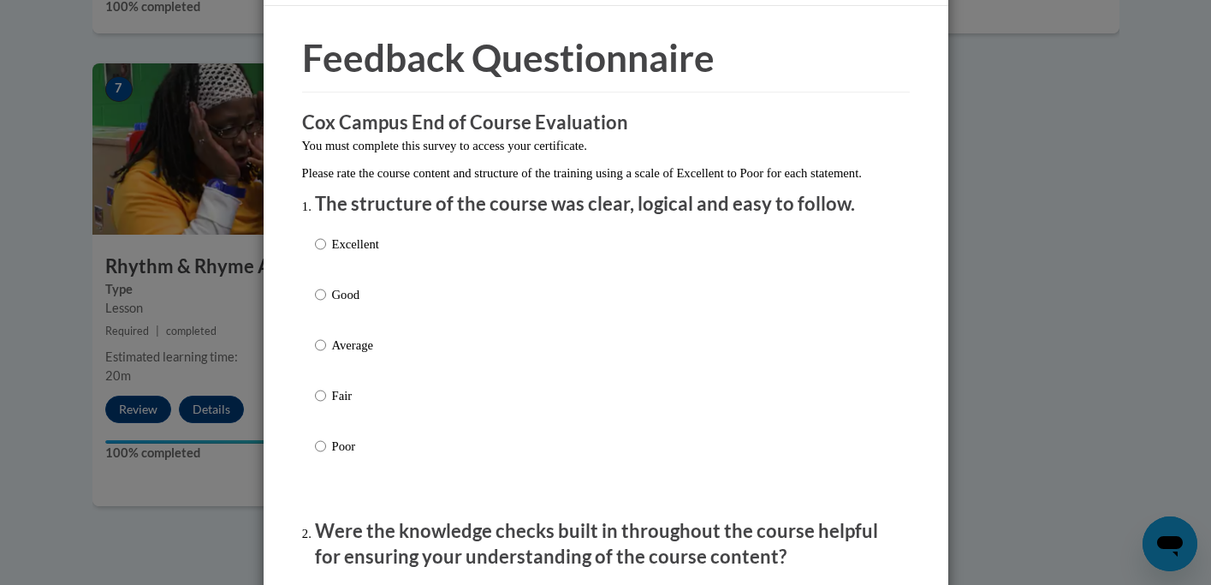
click at [325, 268] on label "Excellent" at bounding box center [347, 258] width 64 height 46
click at [325, 253] on input "Excellent" at bounding box center [320, 244] width 11 height 19
radio input "true"
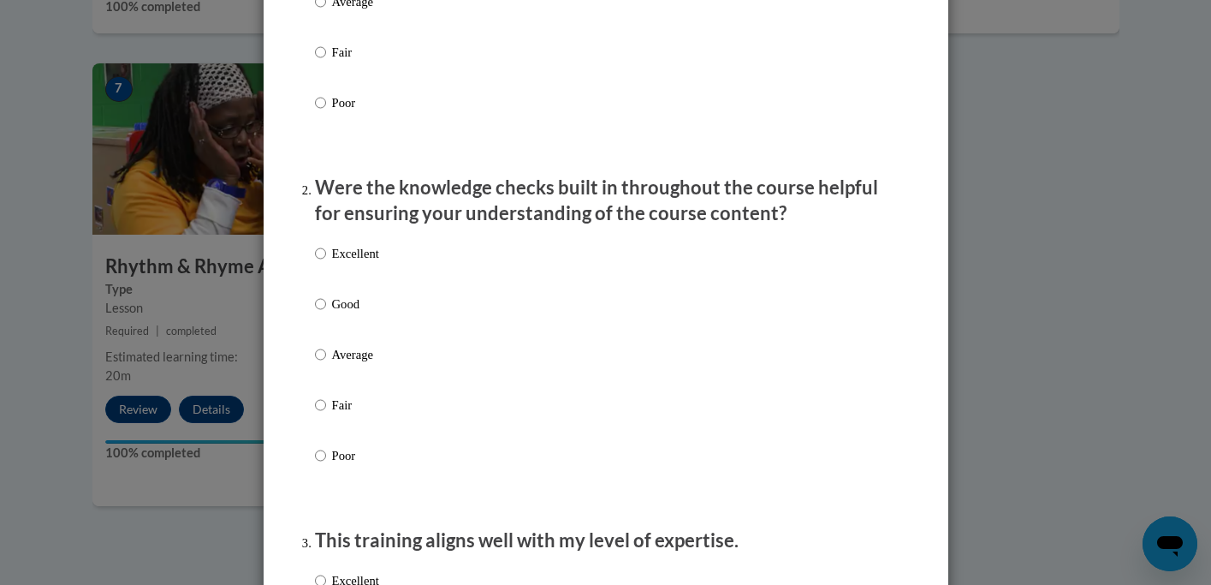
scroll to position [419, 0]
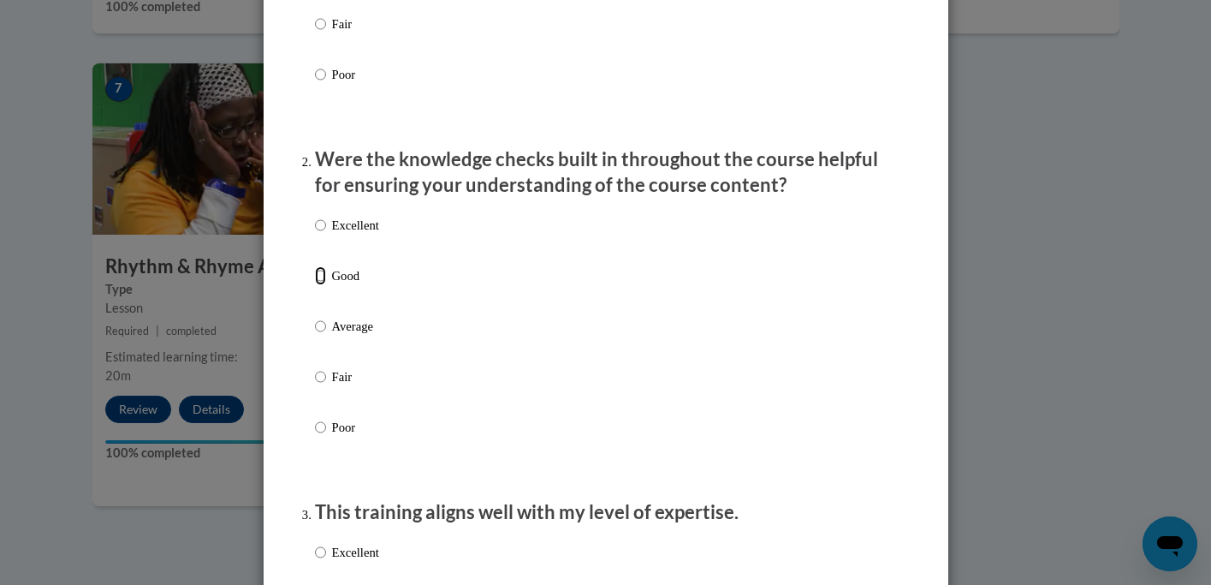
click at [322, 285] on input "Good" at bounding box center [320, 275] width 11 height 19
radio input "true"
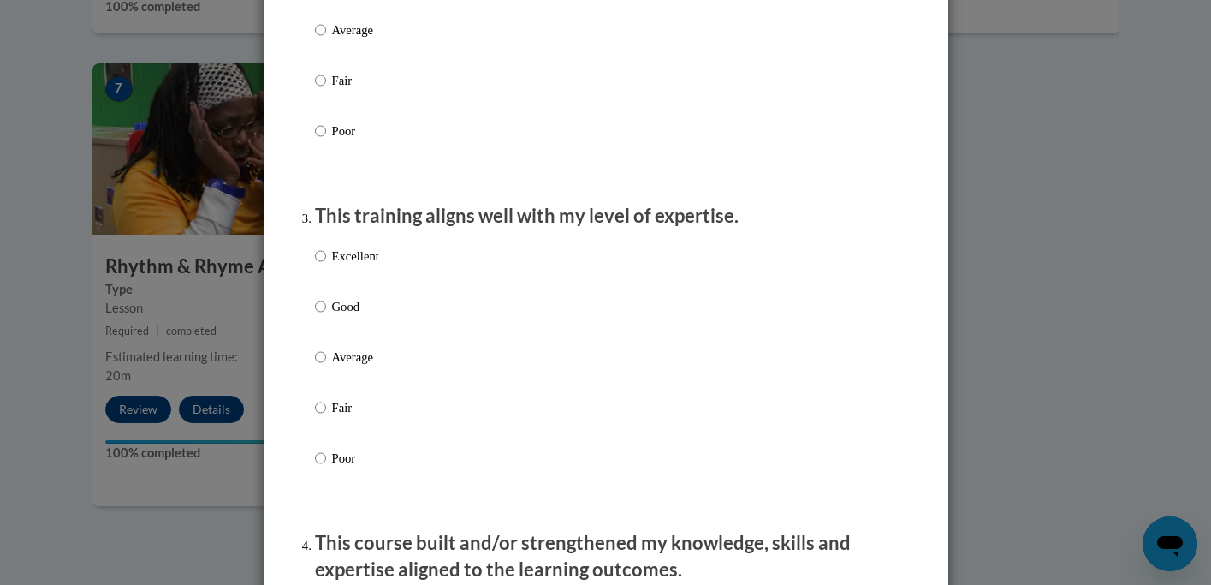
scroll to position [732, 0]
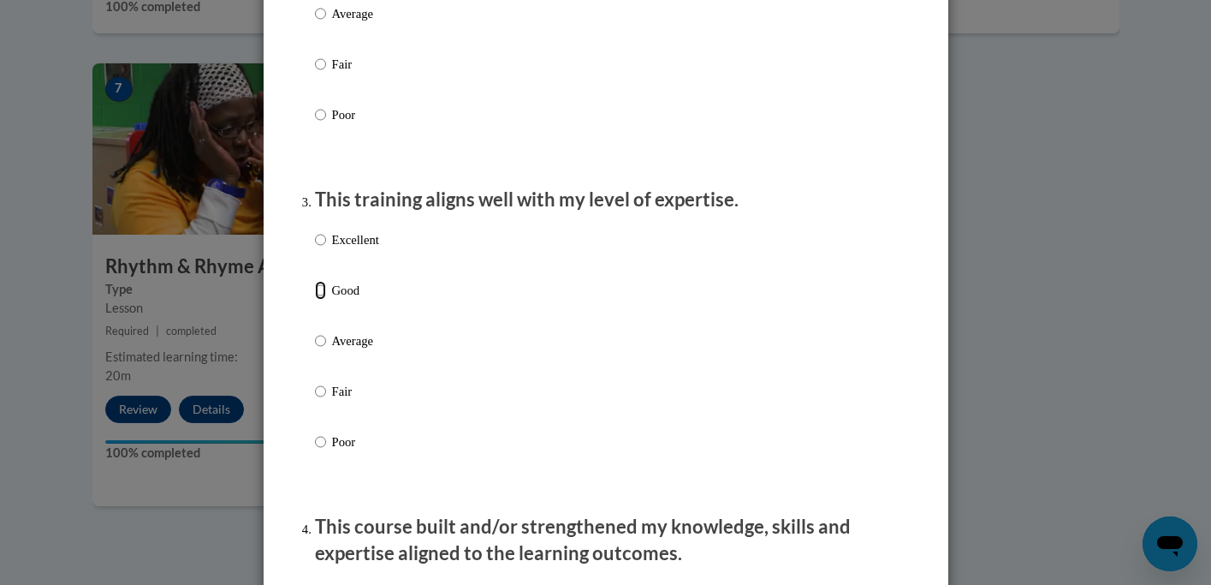
click at [321, 300] on input "Good" at bounding box center [320, 290] width 11 height 19
radio input "true"
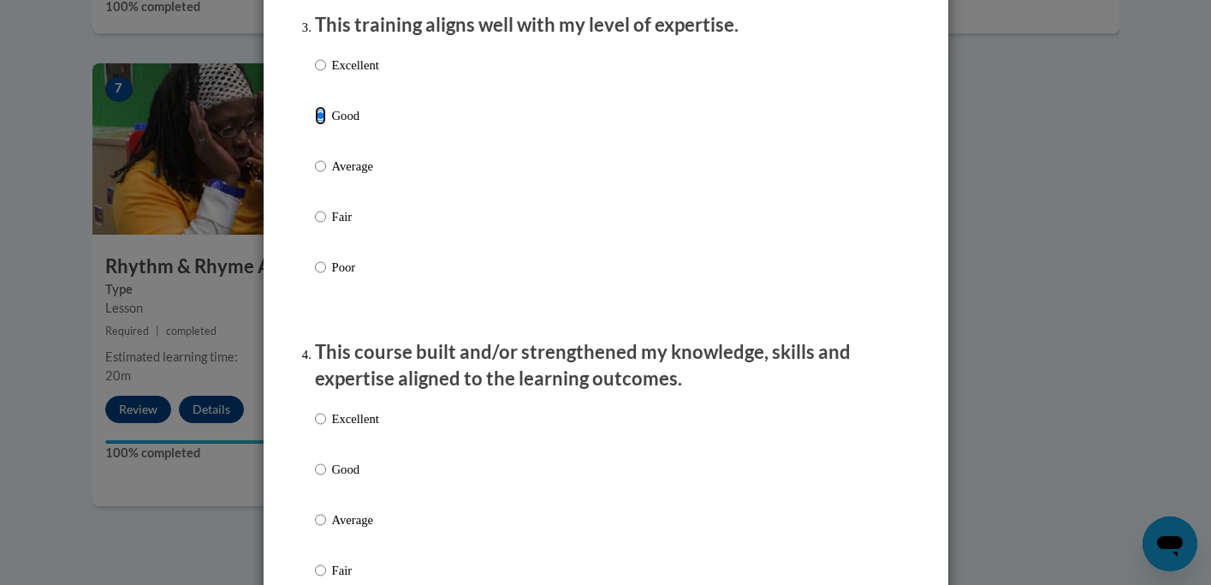
scroll to position [1067, 0]
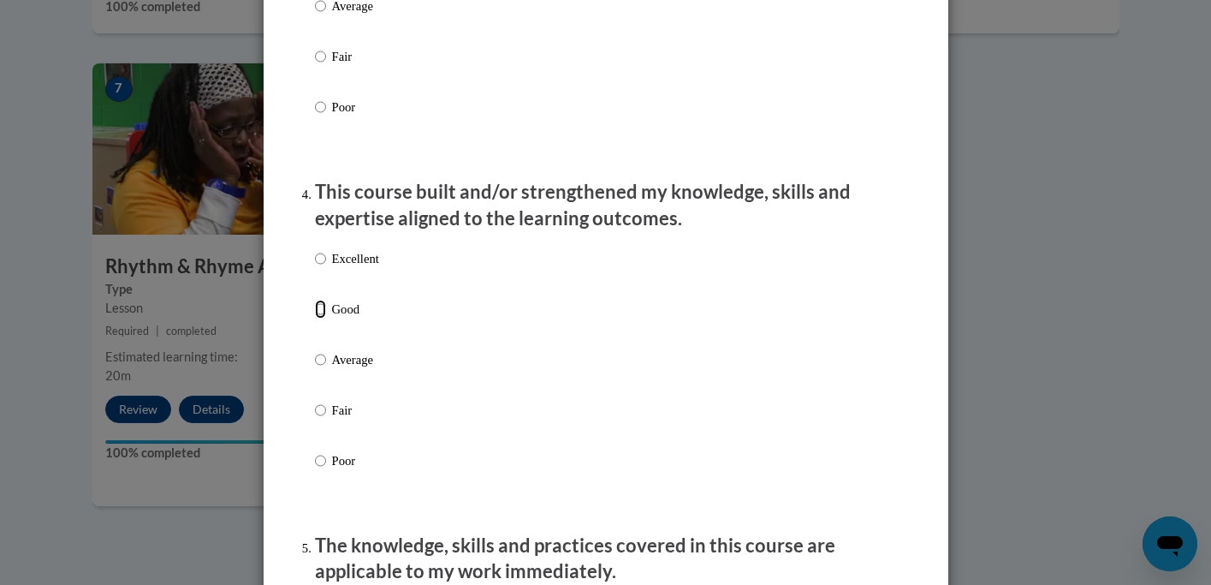
click at [318, 318] on input "Good" at bounding box center [320, 309] width 11 height 19
radio input "true"
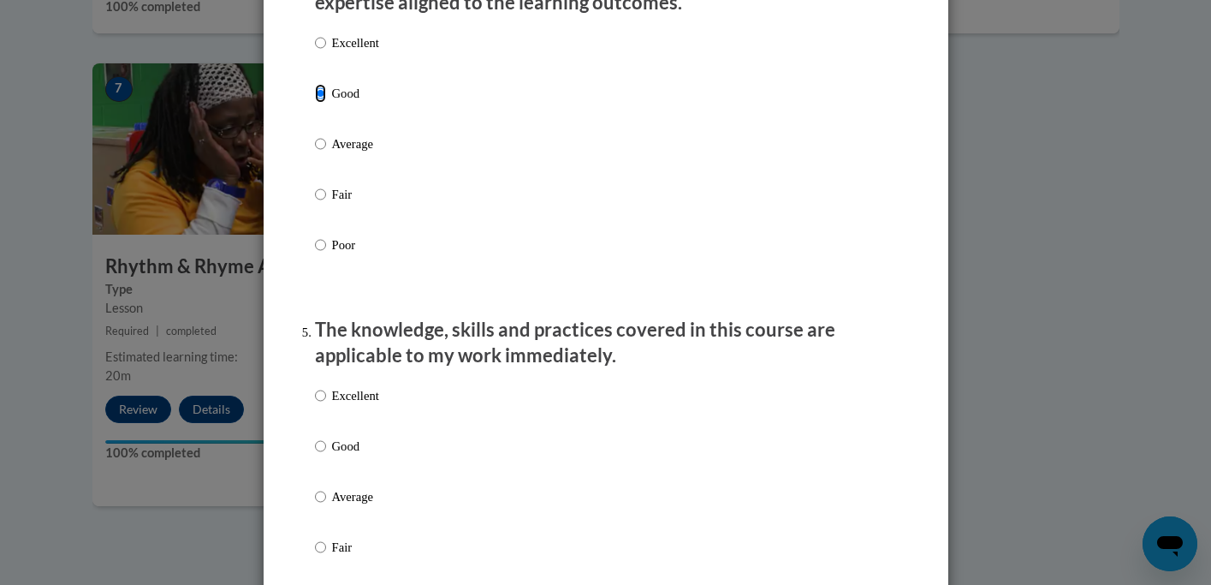
scroll to position [1400, 0]
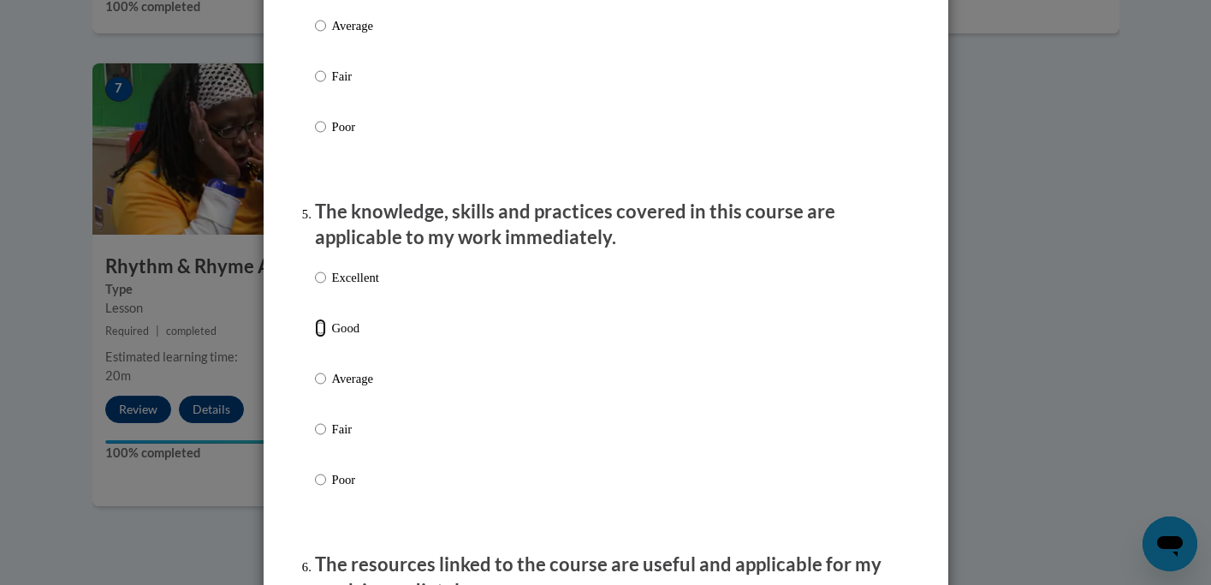
click at [320, 337] on input "Good" at bounding box center [320, 327] width 11 height 19
radio input "true"
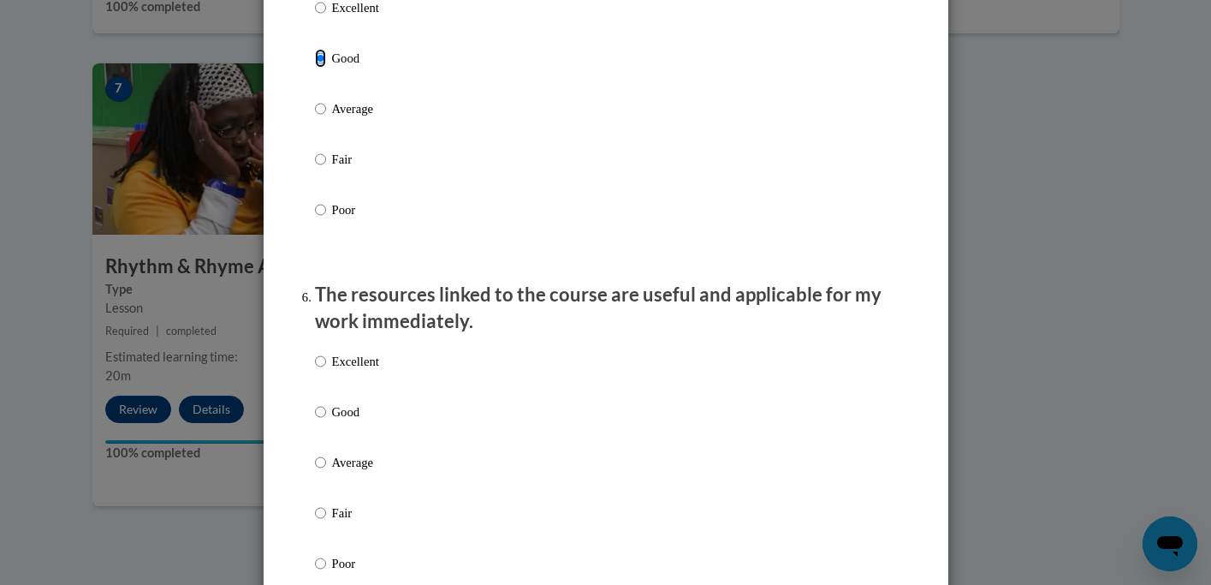
scroll to position [1792, 0]
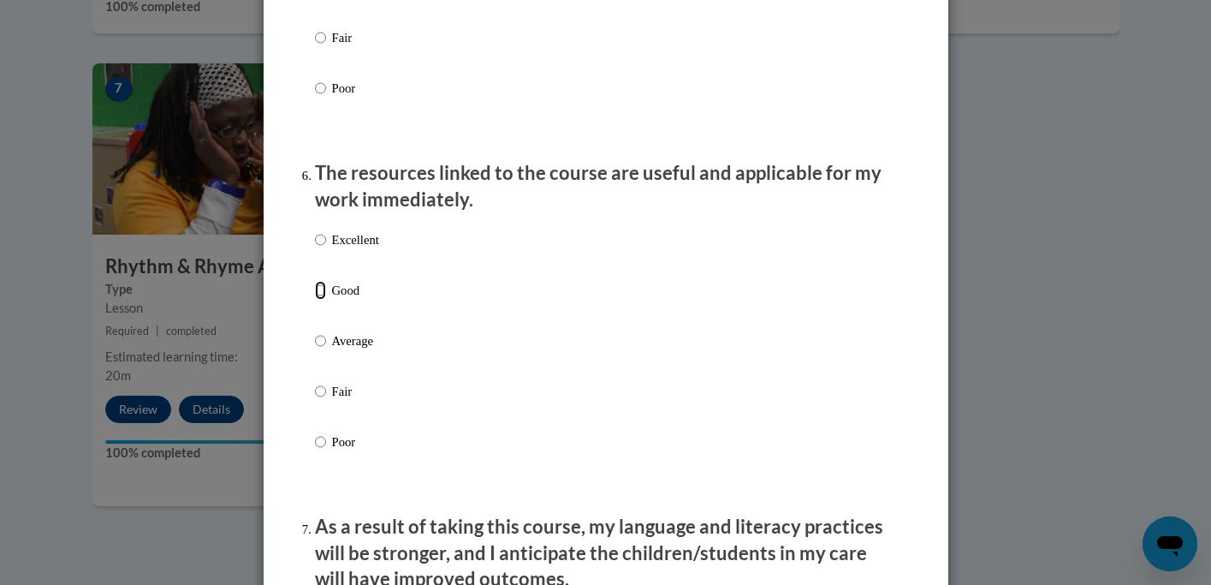
click at [319, 300] on input "Good" at bounding box center [320, 290] width 11 height 19
radio input "true"
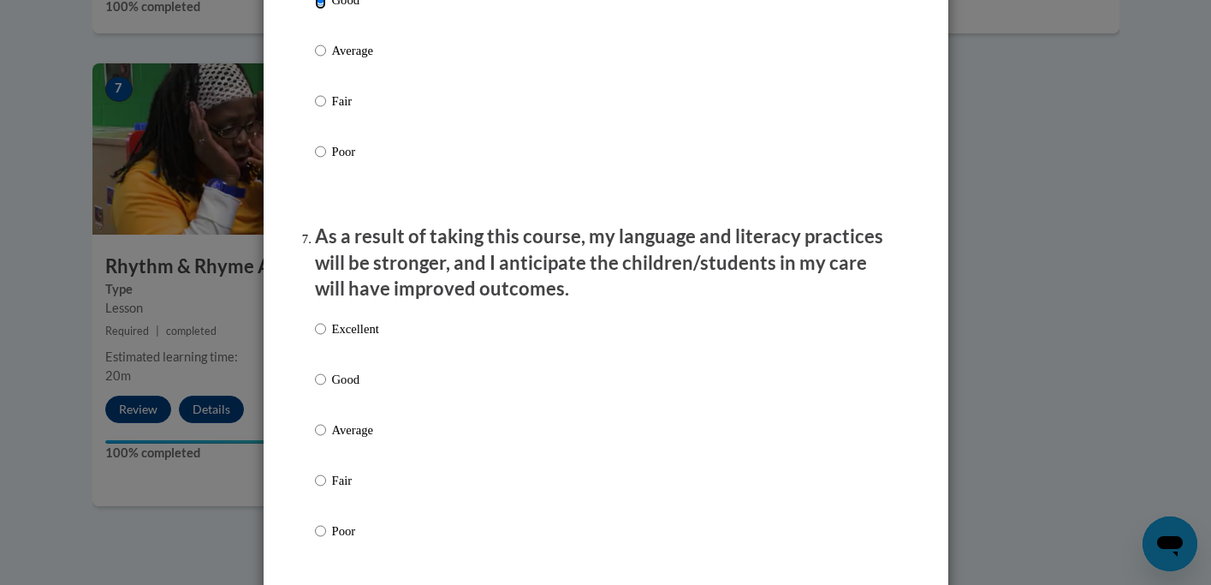
scroll to position [2325, 0]
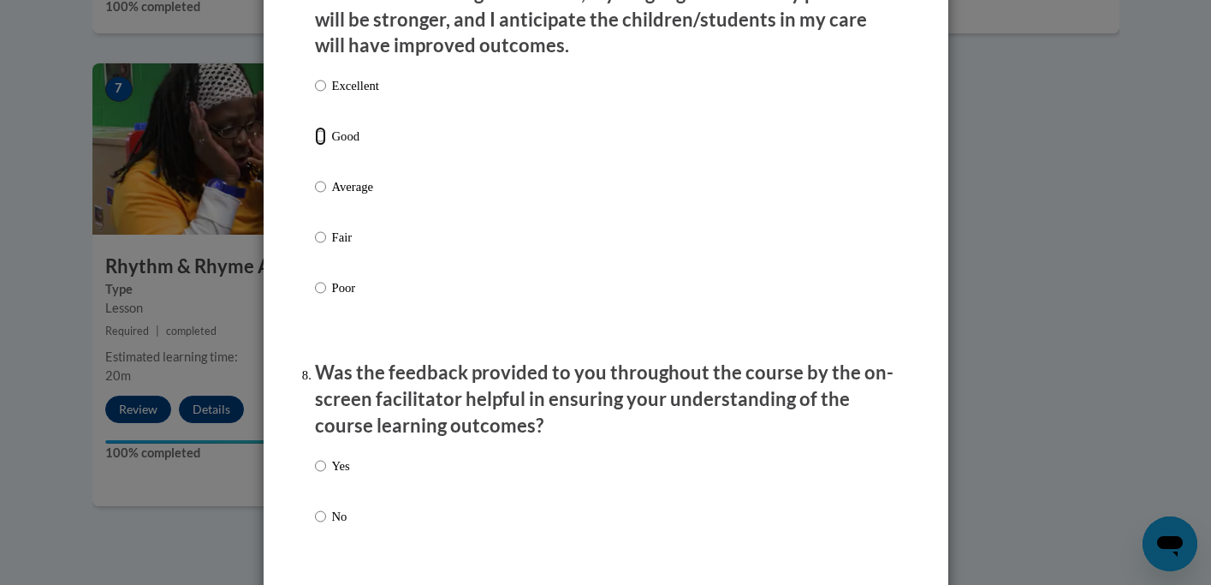
click at [318, 146] on input "Good" at bounding box center [320, 136] width 11 height 19
radio input "true"
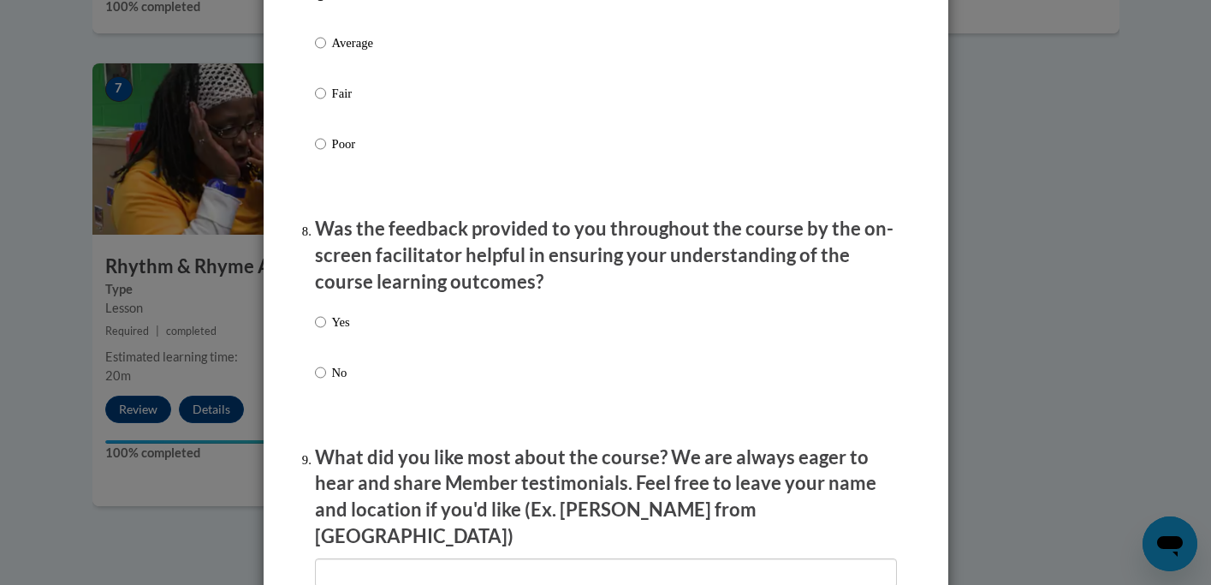
scroll to position [2476, 0]
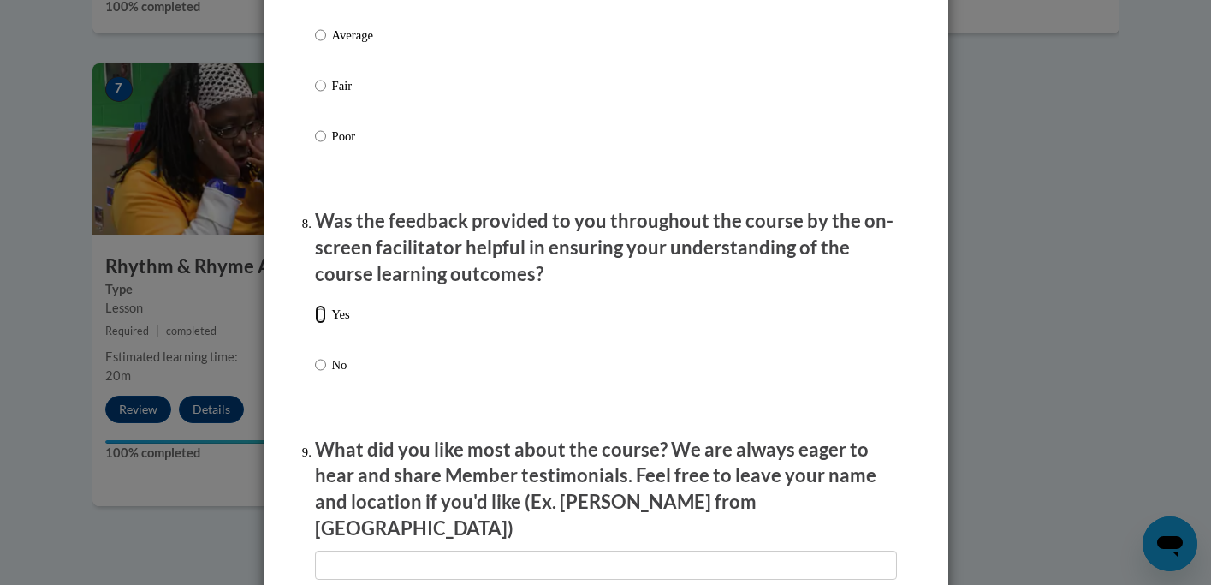
click at [322, 324] on input "Yes" at bounding box center [320, 314] width 11 height 19
radio input "true"
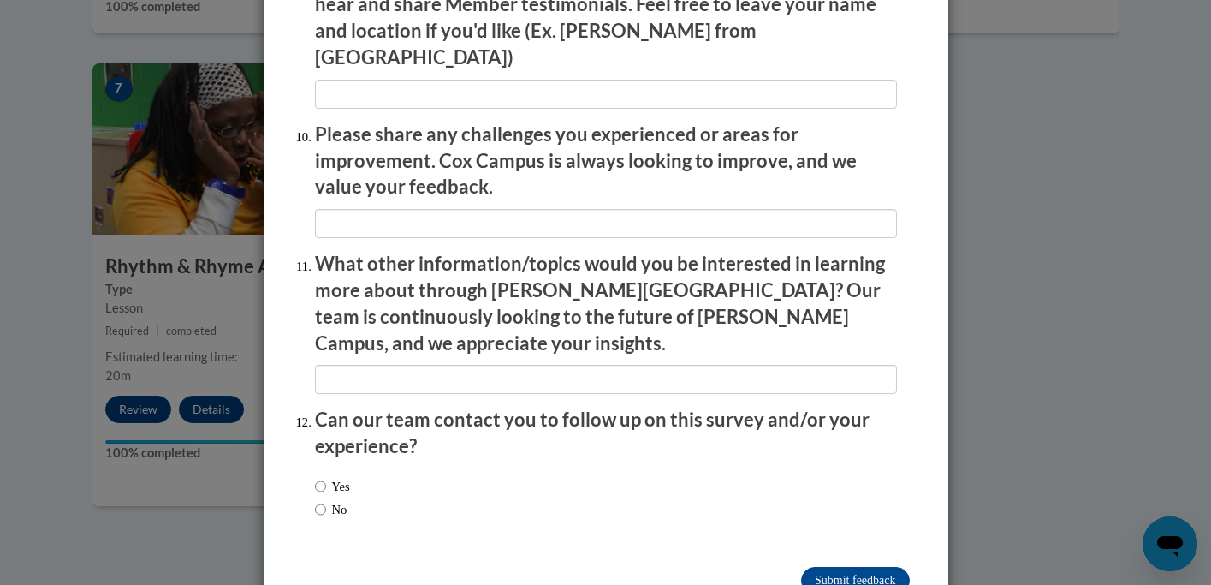
scroll to position [2976, 0]
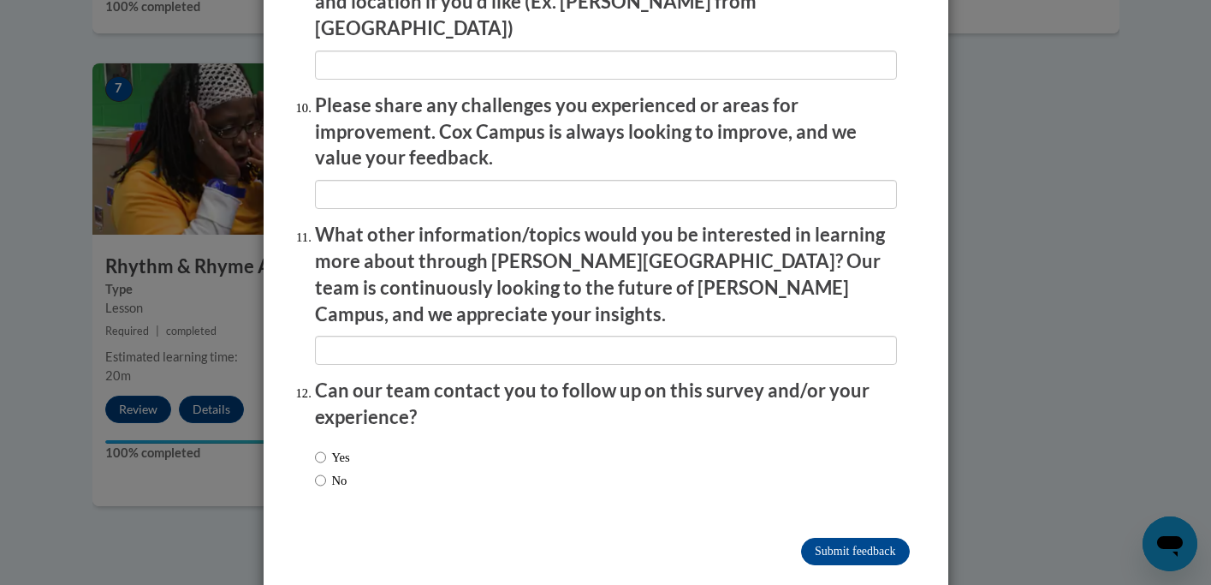
click at [336, 471] on label "No" at bounding box center [331, 480] width 33 height 19
click at [326, 471] on input "No" at bounding box center [320, 480] width 11 height 19
radio input "true"
click at [853, 538] on input "Submit feedback" at bounding box center [855, 551] width 108 height 27
